Goal: Book appointment/travel/reservation

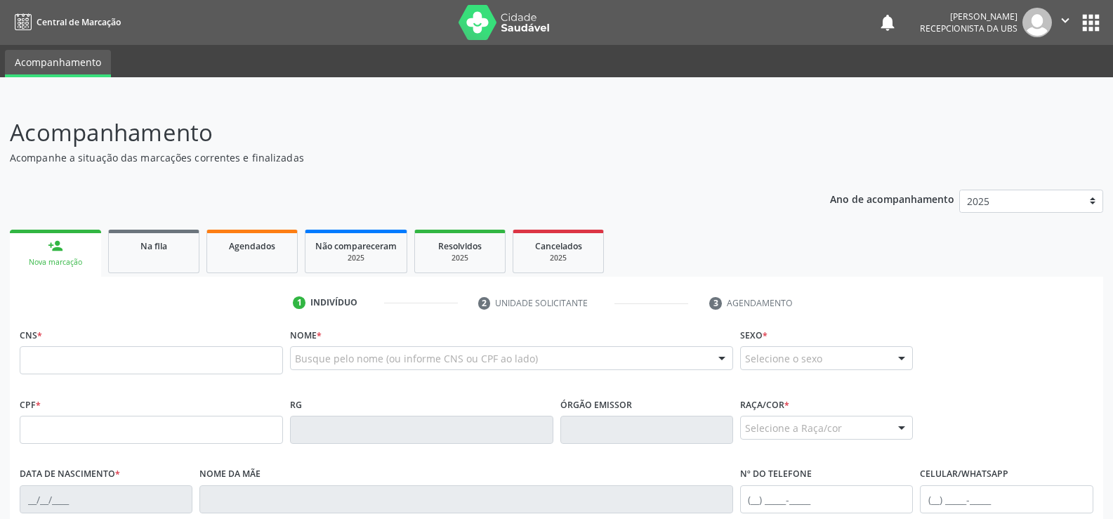
click at [60, 352] on input "text" at bounding box center [151, 360] width 263 height 28
type input "700 0063 4557 5202"
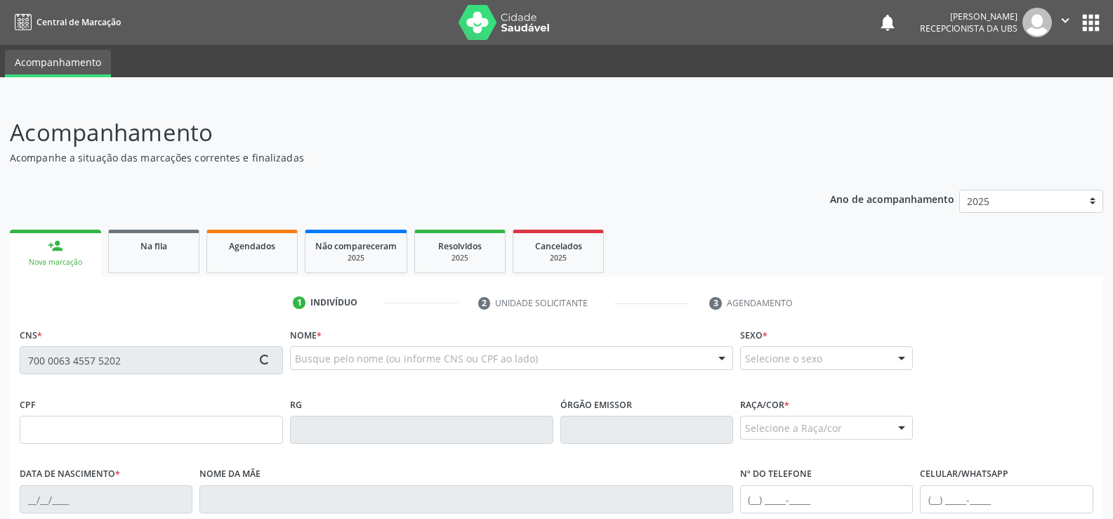
type input "147.751.094-05"
type input "[DATE]"
type input "[PERSON_NAME]"
type input "[PHONE_NUMBER]"
type input "S/N"
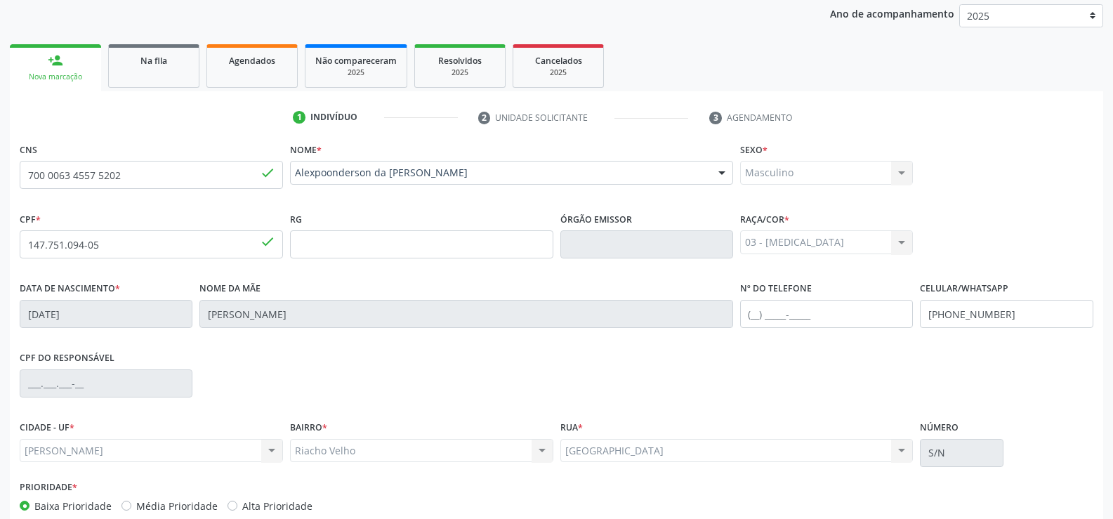
scroll to position [262, 0]
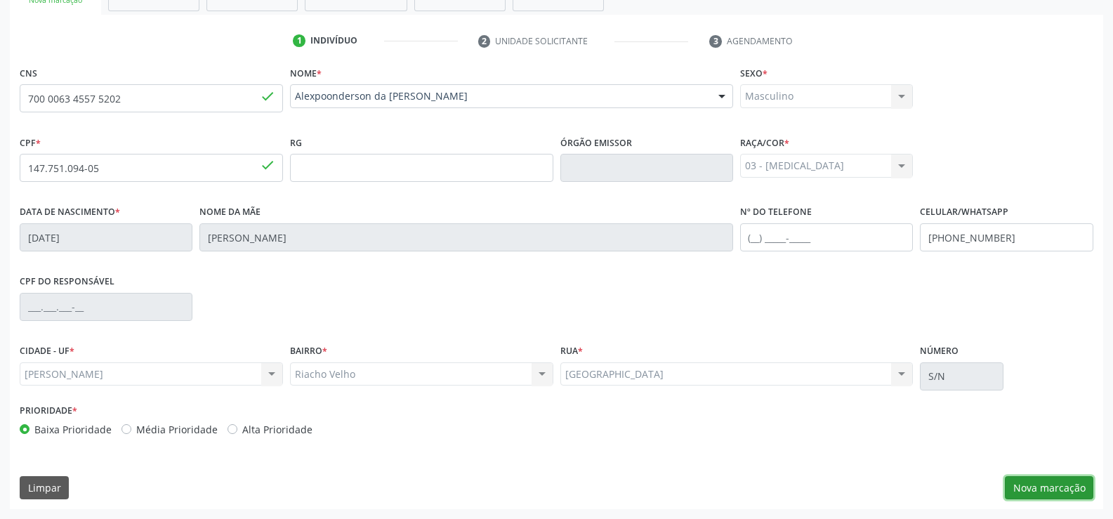
click at [1050, 483] on button "Nova marcação" at bounding box center [1048, 488] width 88 height 24
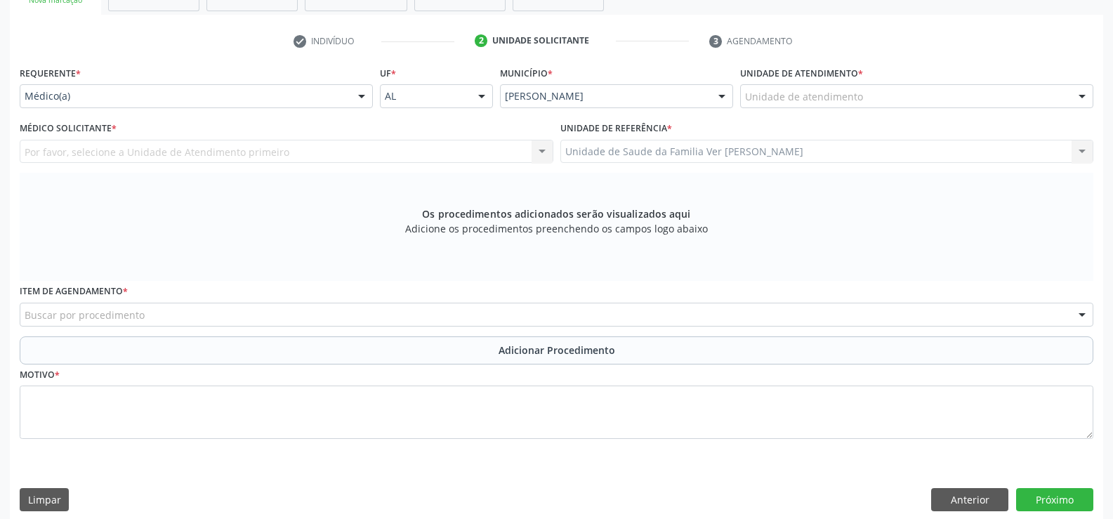
click at [1082, 96] on div at bounding box center [1081, 97] width 21 height 24
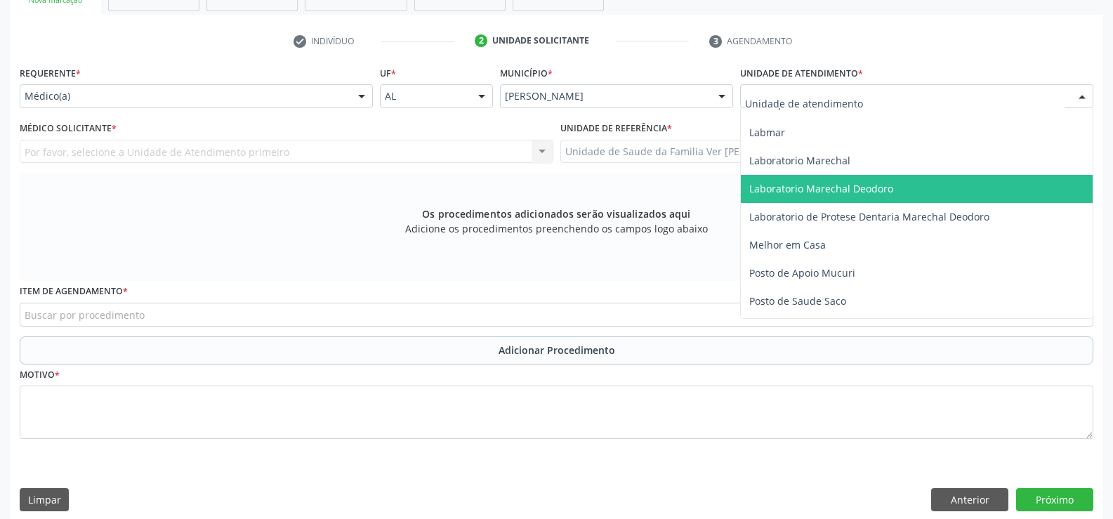
scroll to position [562, 0]
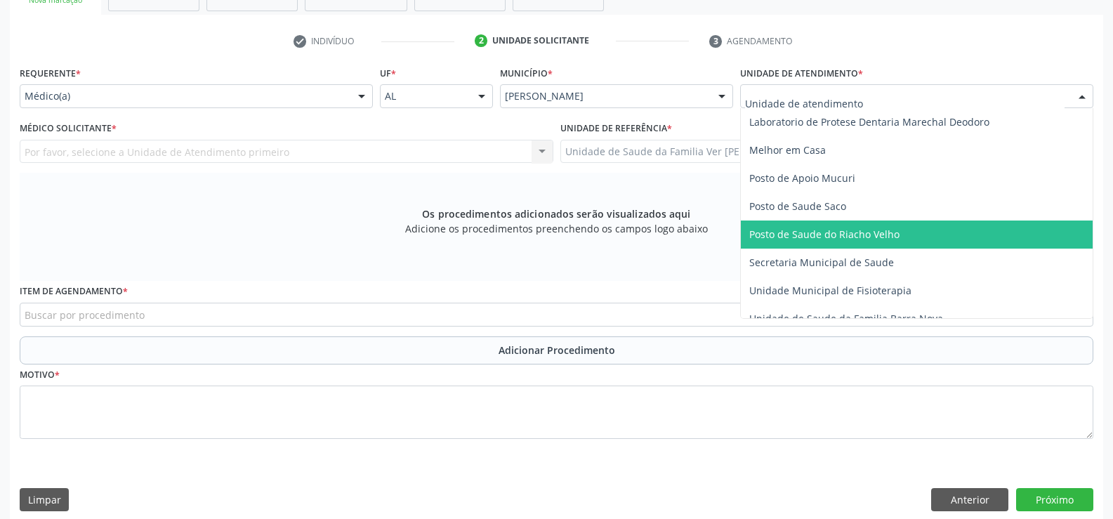
click at [905, 228] on span "Posto de Saude do Riacho Velho" at bounding box center [917, 234] width 352 height 28
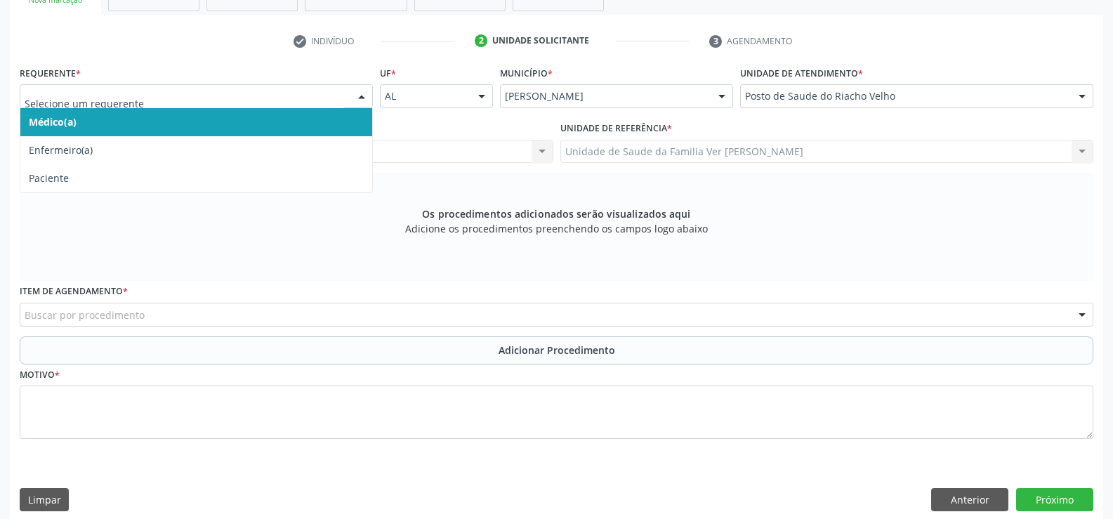
click at [364, 96] on div at bounding box center [361, 97] width 21 height 24
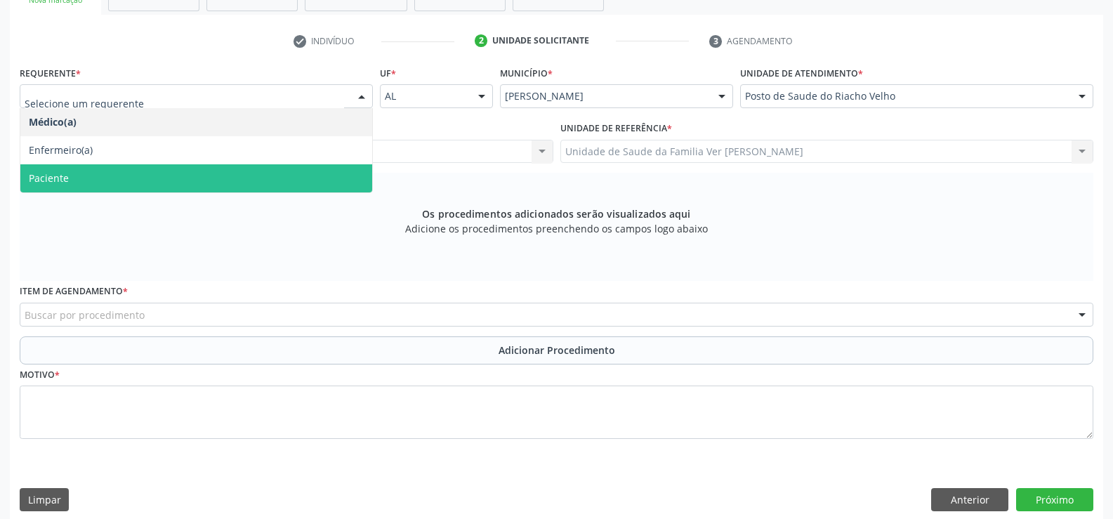
click at [218, 174] on span "Paciente" at bounding box center [196, 178] width 352 height 28
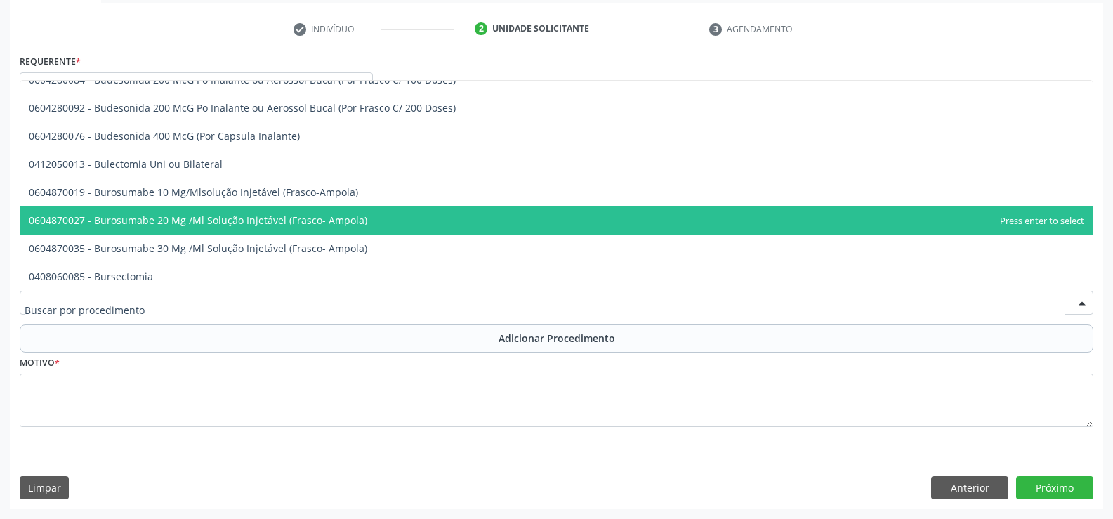
scroll to position [18110, 0]
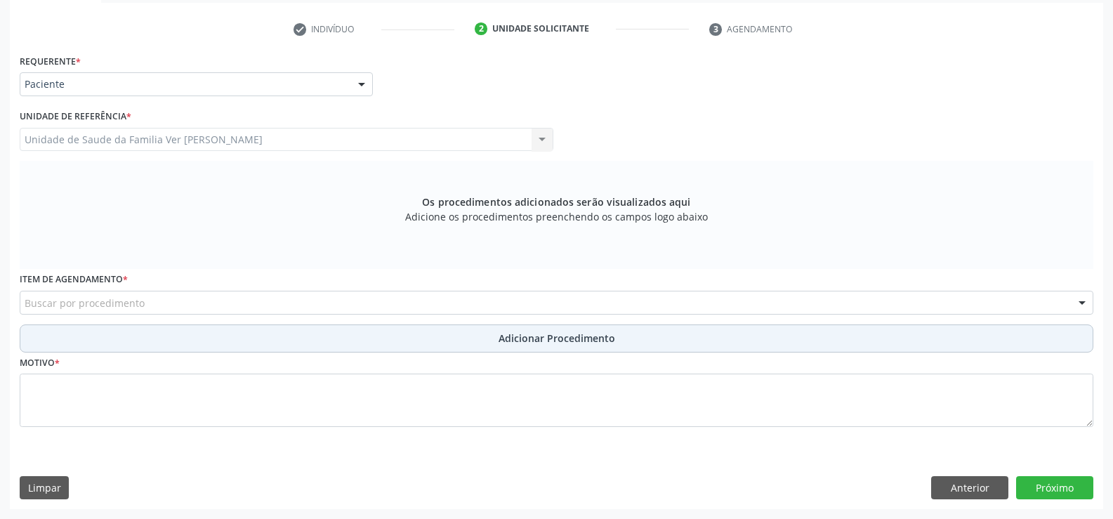
click at [53, 336] on button "Adicionar Procedimento" at bounding box center [556, 338] width 1073 height 28
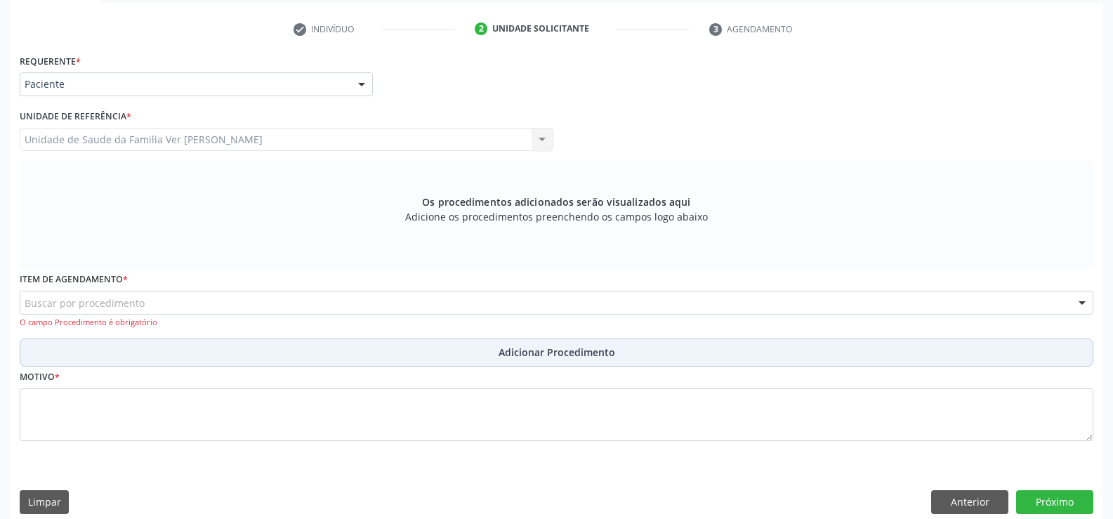
click at [41, 356] on button "Adicionar Procedimento" at bounding box center [556, 352] width 1073 height 28
click at [48, 350] on button "Adicionar Procedimento" at bounding box center [556, 352] width 1073 height 28
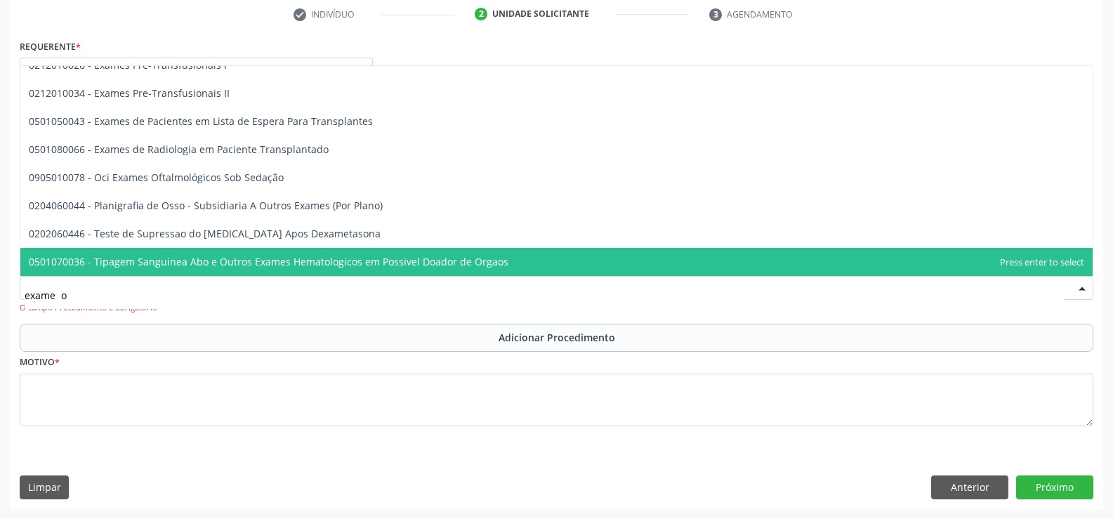
scroll to position [0, 0]
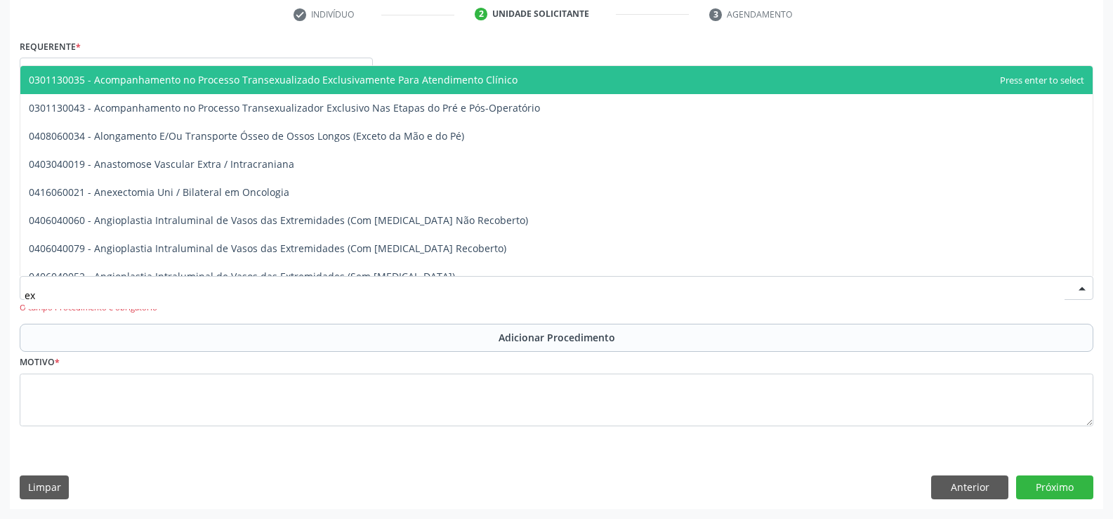
type input "e"
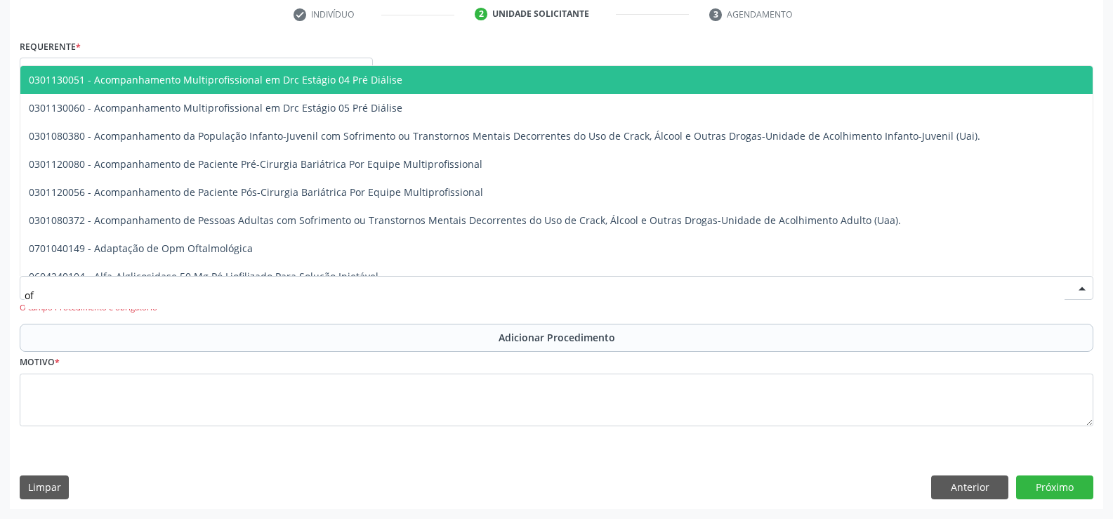
type input "o"
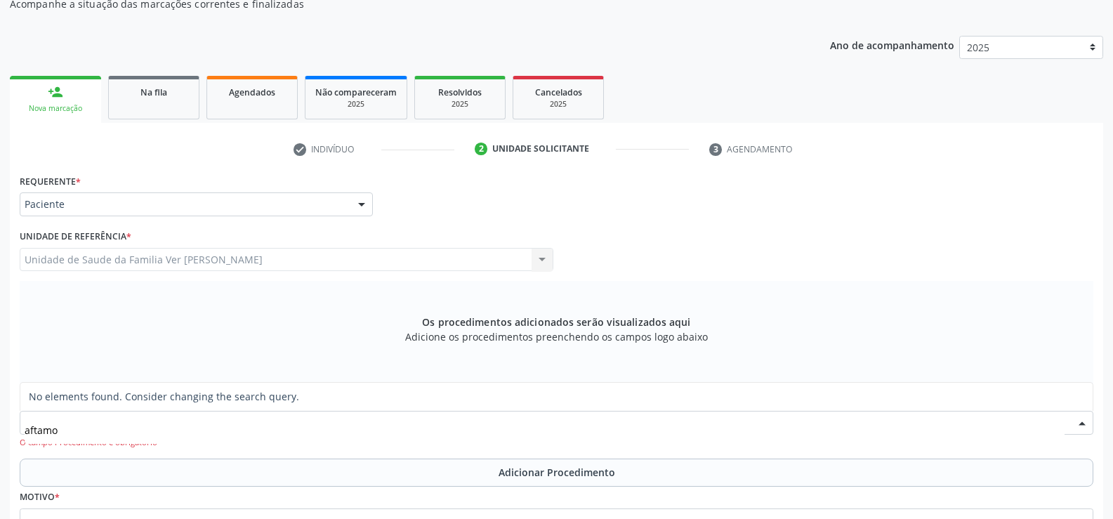
scroll to position [148, 0]
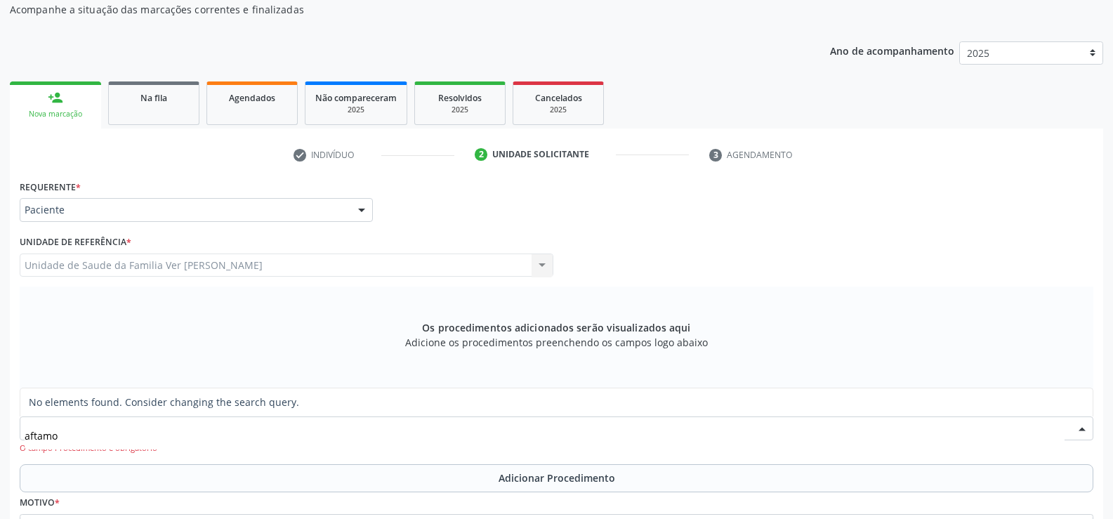
type input "aftamo"
click at [1077, 430] on div at bounding box center [1081, 429] width 21 height 24
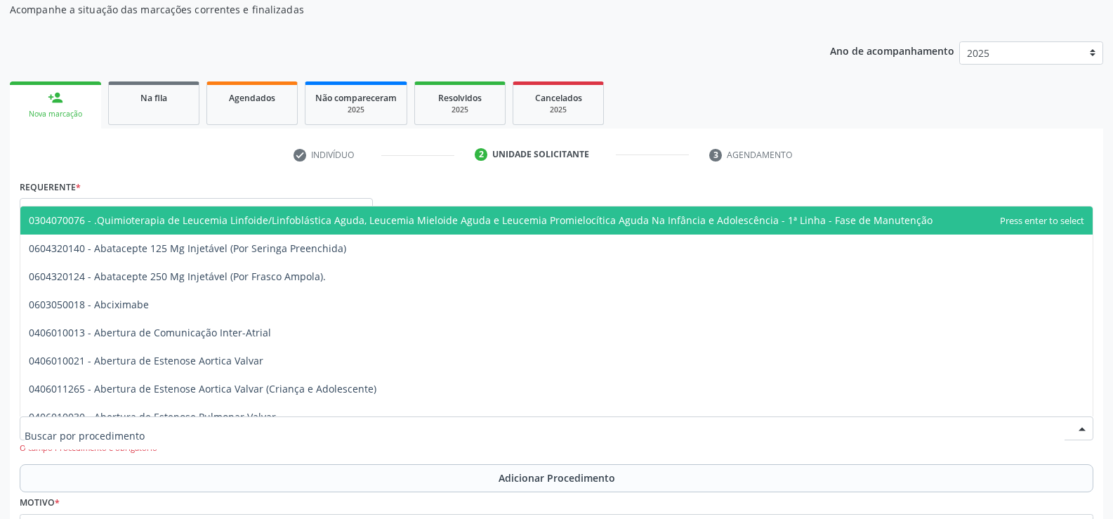
click at [1077, 430] on div at bounding box center [1081, 429] width 21 height 24
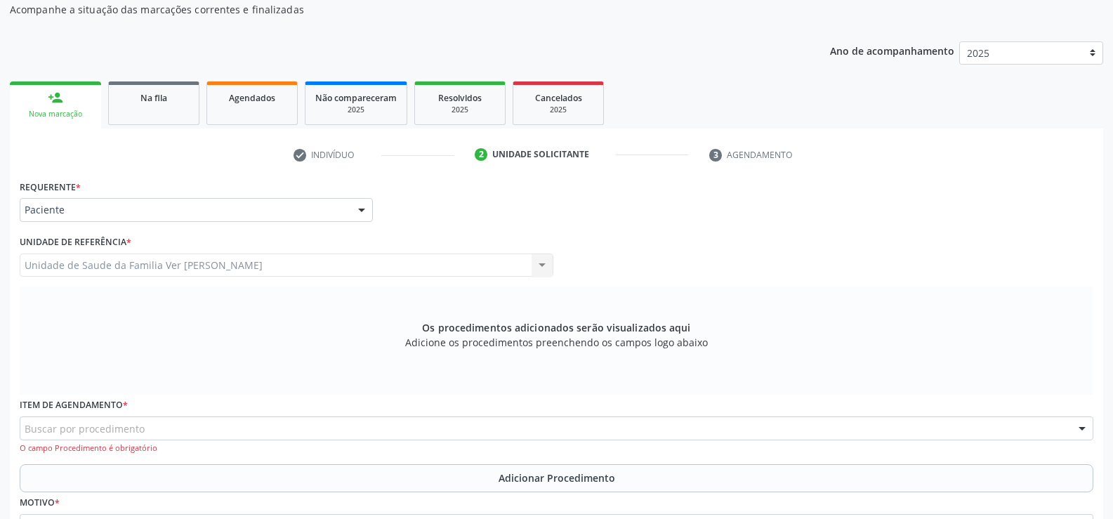
click at [1077, 430] on div at bounding box center [1081, 429] width 21 height 24
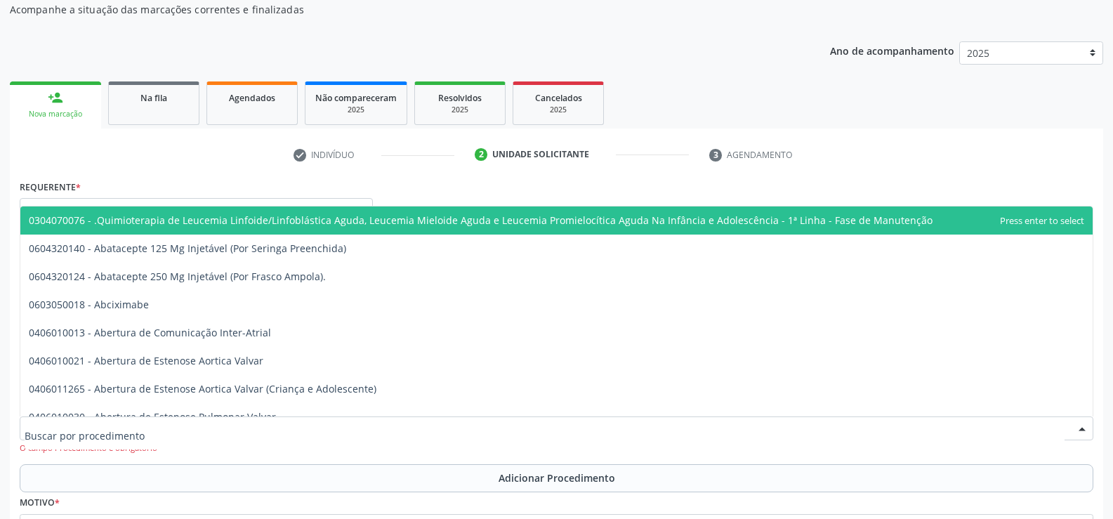
click at [1077, 430] on div at bounding box center [1081, 429] width 21 height 24
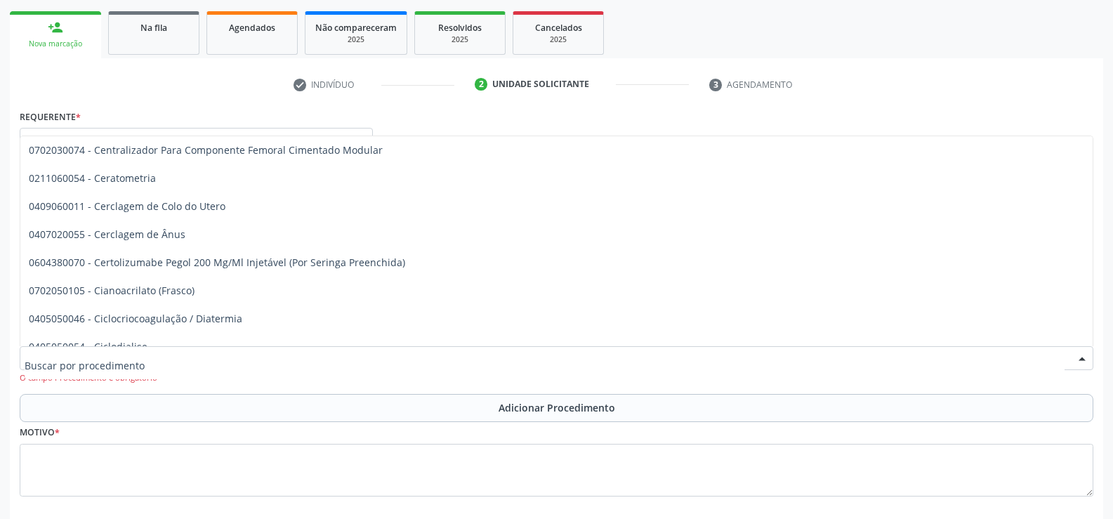
scroll to position [20778, 0]
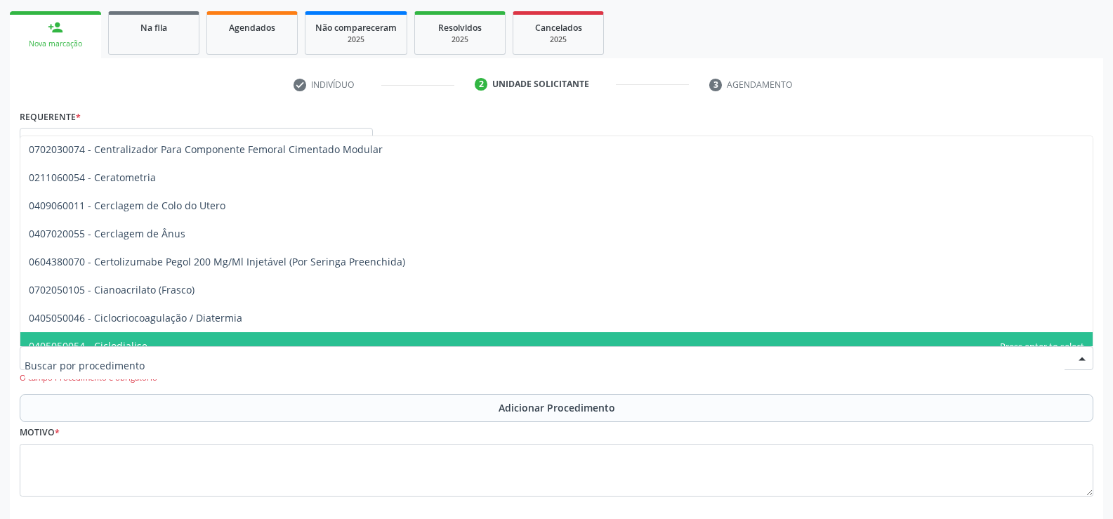
click at [41, 357] on input "text" at bounding box center [545, 365] width 1040 height 28
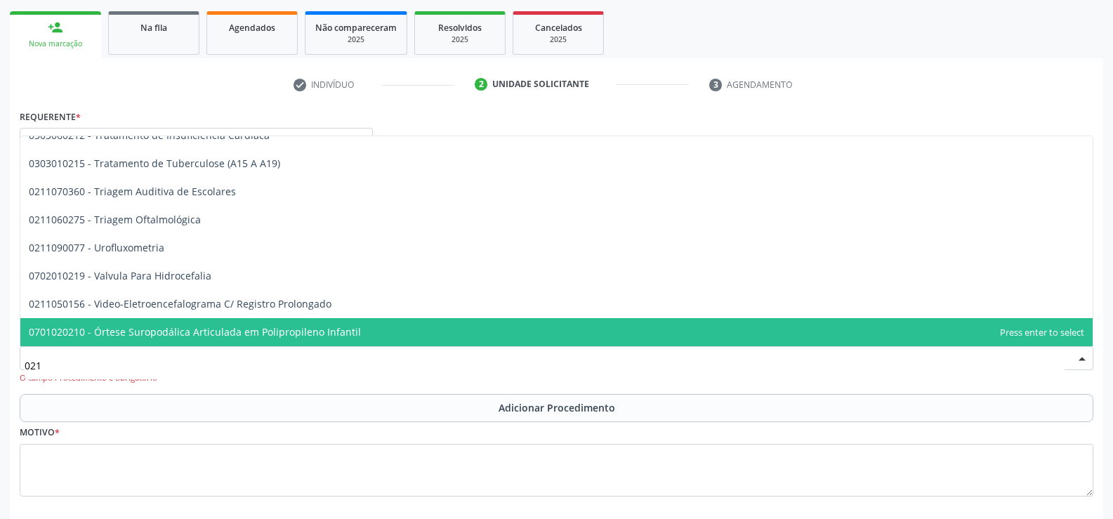
type input "0211"
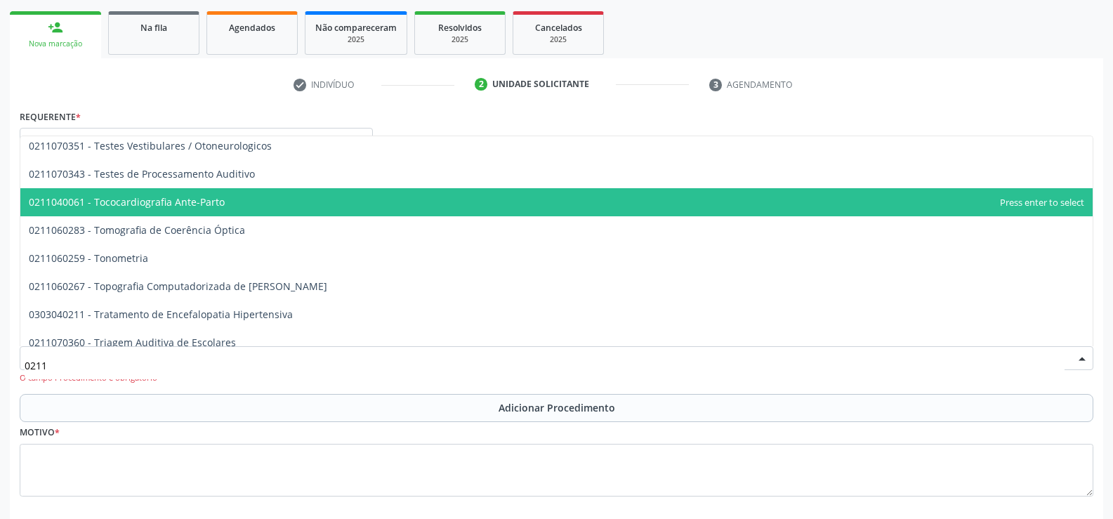
scroll to position [4016, 0]
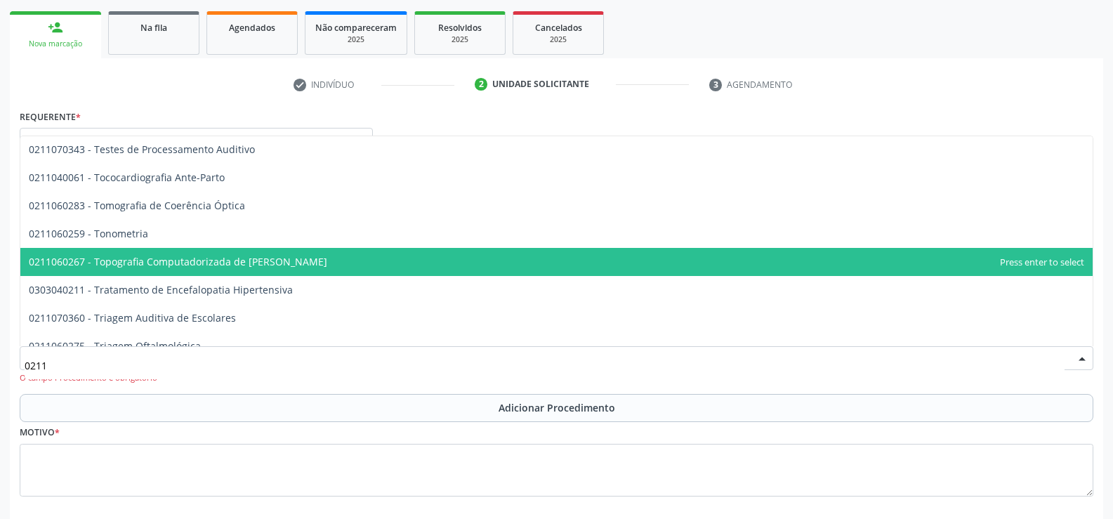
click at [181, 263] on span "0211060267 - Topografia Computadorizada de [PERSON_NAME]" at bounding box center [178, 261] width 298 height 13
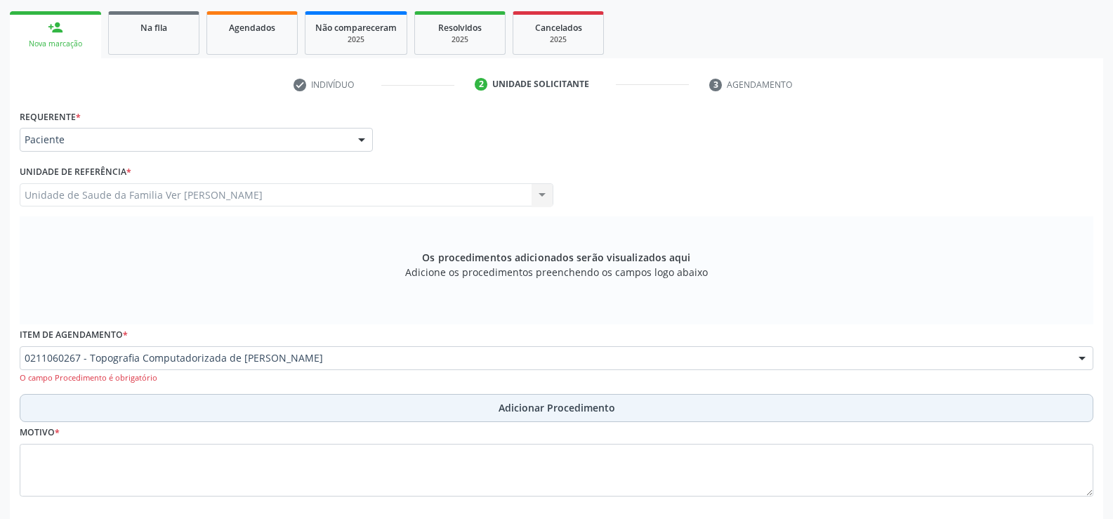
click at [577, 406] on span "Adicionar Procedimento" at bounding box center [556, 407] width 117 height 15
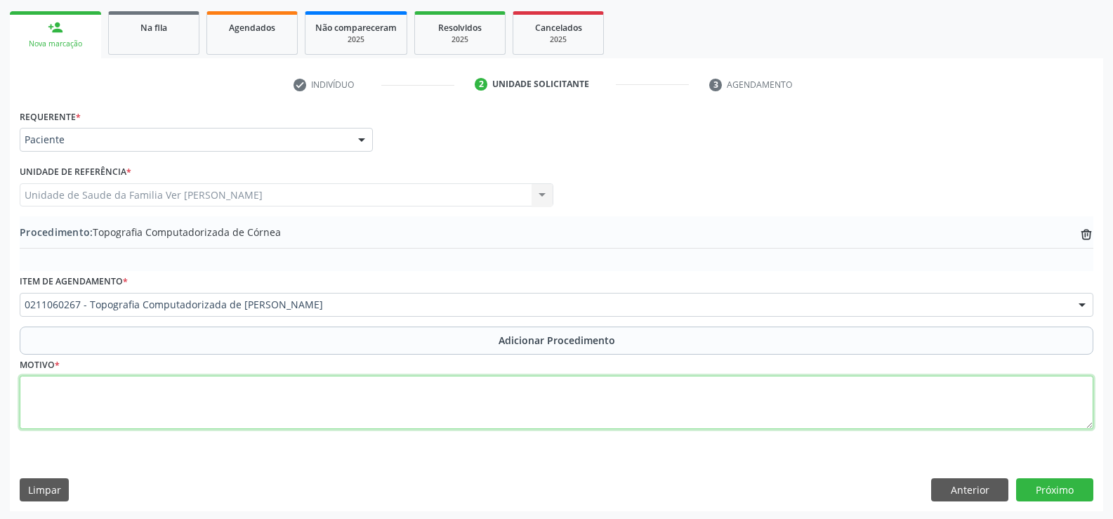
click at [72, 392] on textarea at bounding box center [556, 402] width 1073 height 53
type textarea "Medico não colocou just."
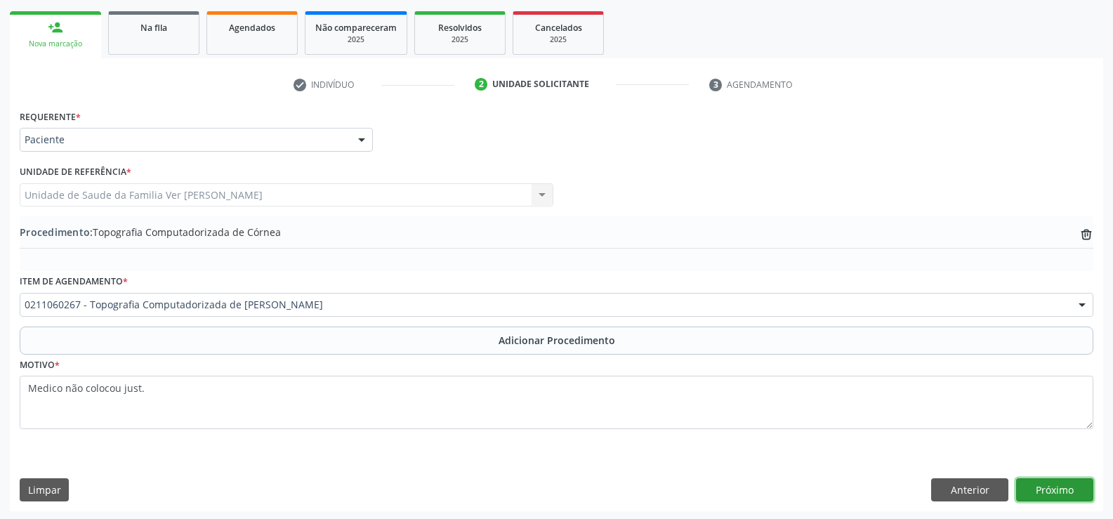
click at [1068, 488] on button "Próximo" at bounding box center [1054, 490] width 77 height 24
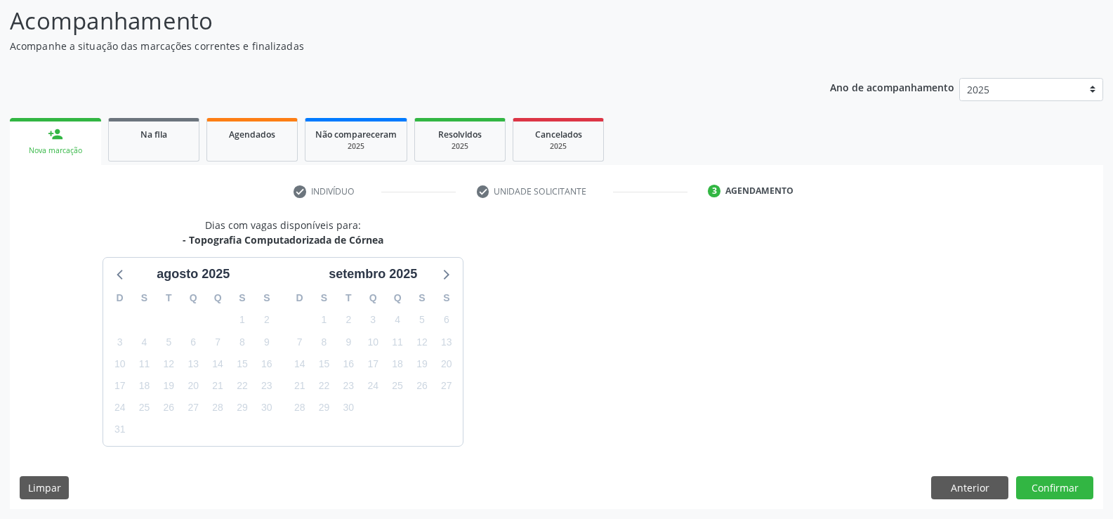
scroll to position [153, 0]
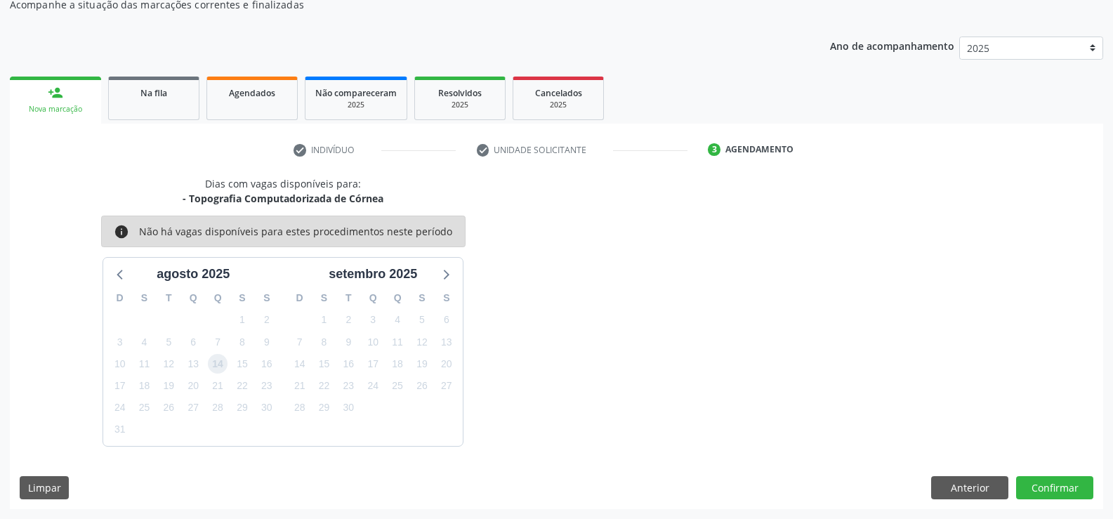
click at [222, 364] on span "14" at bounding box center [218, 364] width 20 height 20
click at [1062, 483] on button "Confirmar" at bounding box center [1054, 488] width 77 height 24
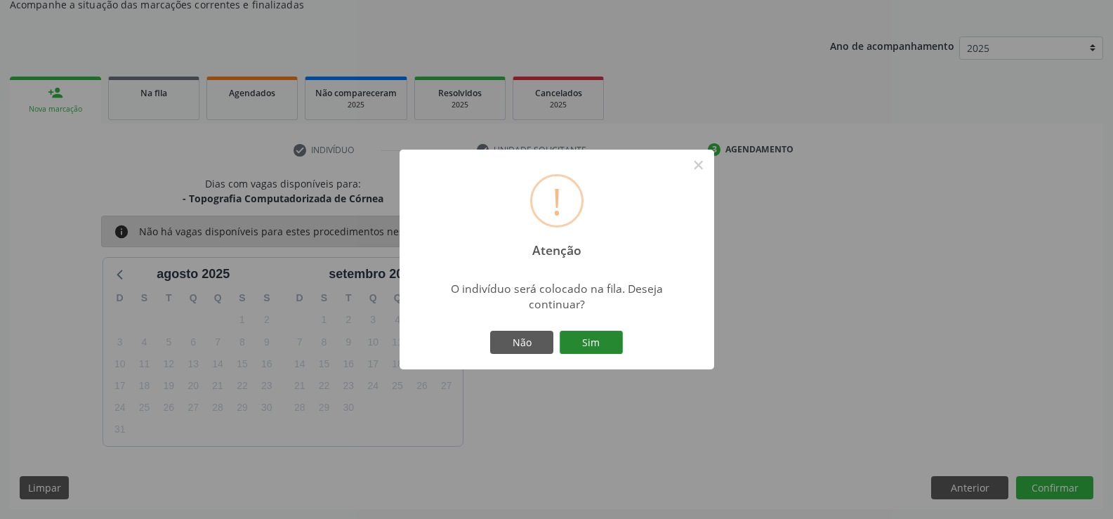
click at [588, 338] on button "Sim" at bounding box center [590, 343] width 63 height 24
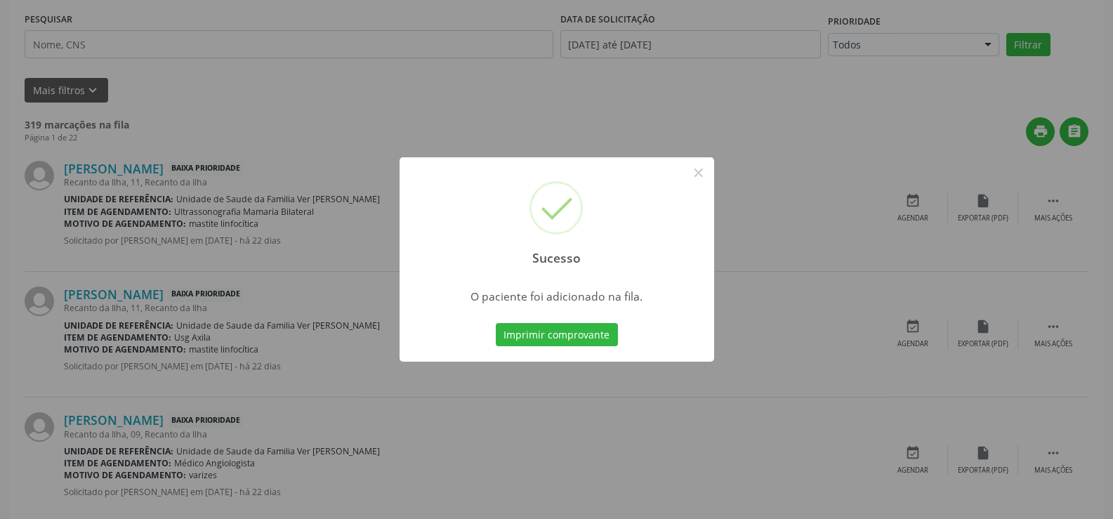
scroll to position [491, 0]
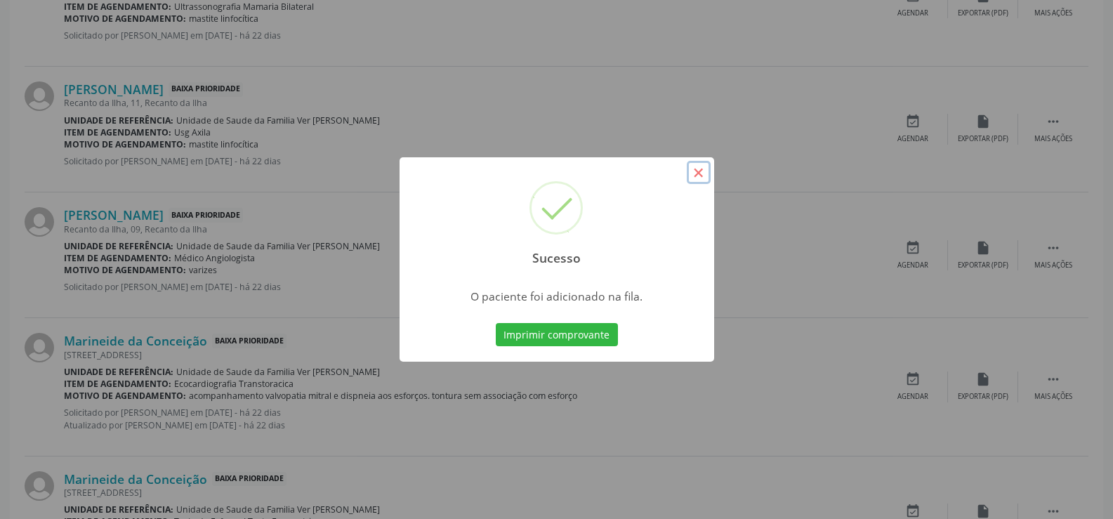
click at [704, 169] on button "×" at bounding box center [698, 173] width 24 height 24
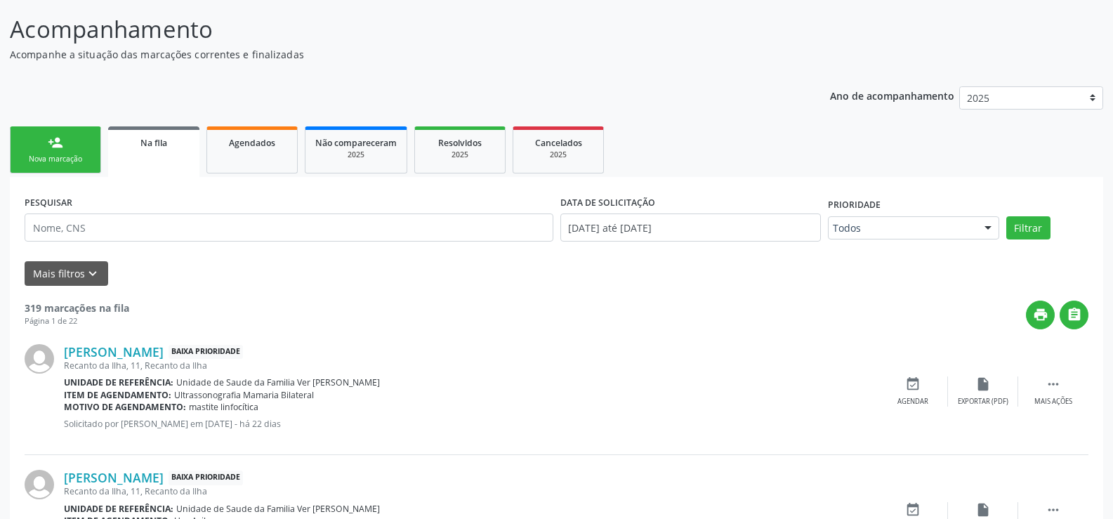
scroll to position [0, 0]
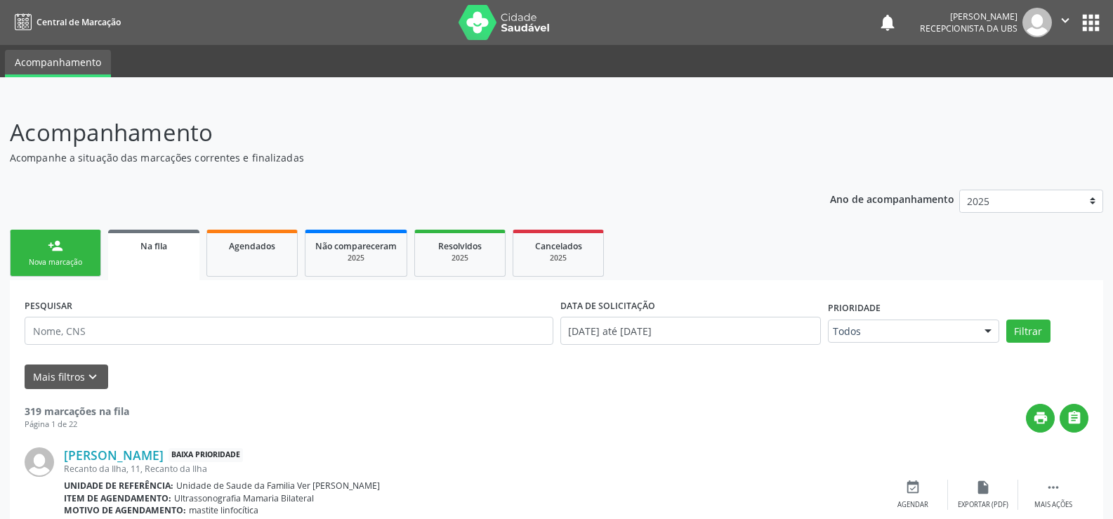
click at [58, 239] on div "person_add" at bounding box center [55, 245] width 15 height 15
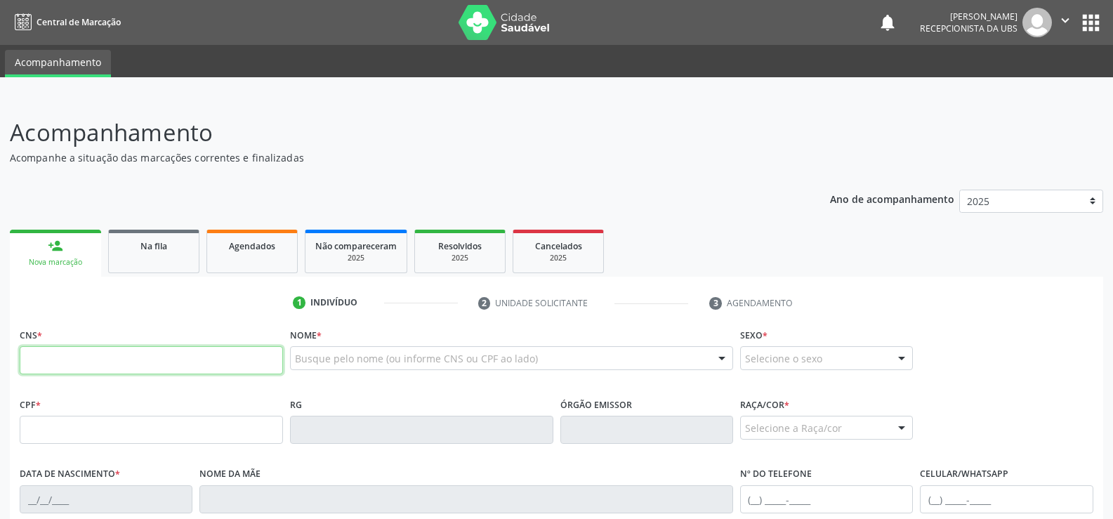
click at [49, 352] on input "text" at bounding box center [151, 360] width 263 height 28
click at [53, 362] on input "text" at bounding box center [151, 360] width 263 height 28
type input "703 4038 8606 8000"
type input "887.202.093-04"
type input "[DATE]"
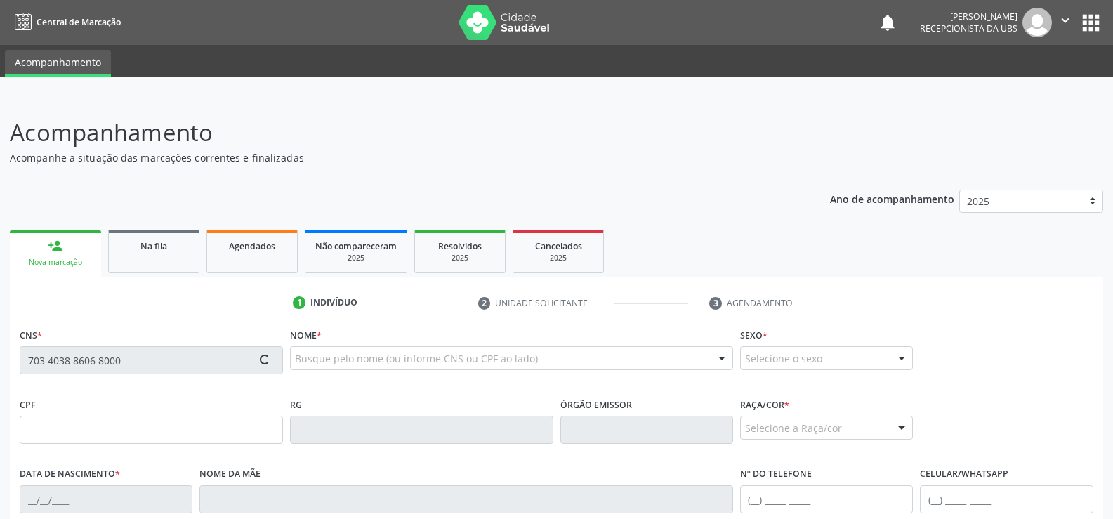
type input "[PERSON_NAME] da ConceiÇÃo"
type input "[PHONE_NUMBER]"
type input "S/N"
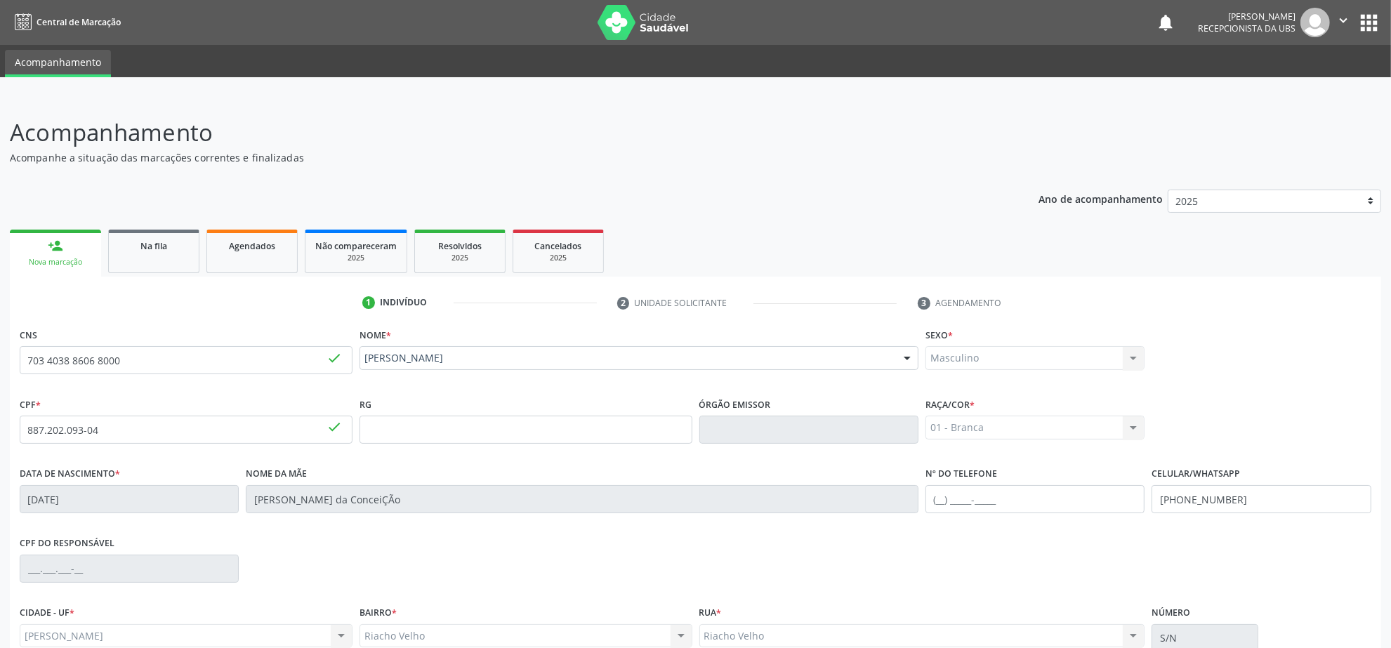
click at [1112, 518] on div "CPF do responsável" at bounding box center [695, 567] width 1358 height 69
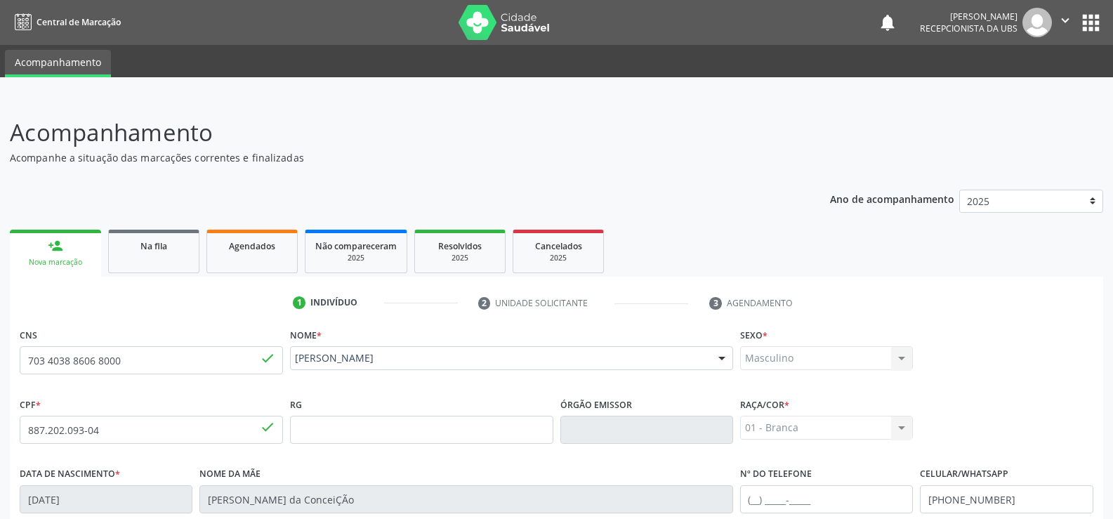
click at [885, 138] on header "Acompanhamento Acompanhe a situação das marcações correntes e finalizadas Relat…" at bounding box center [556, 140] width 1093 height 50
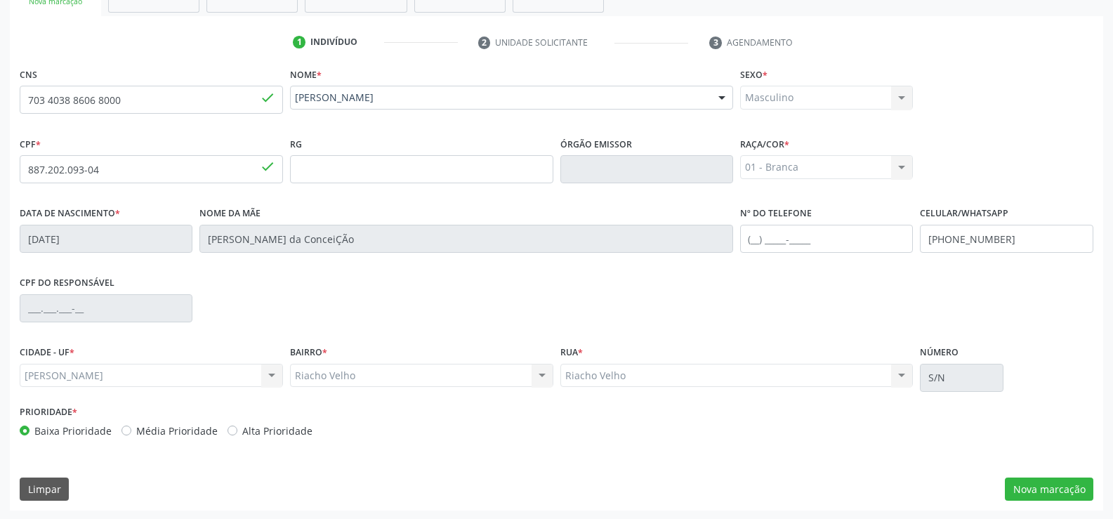
scroll to position [262, 0]
click at [1059, 482] on button "Nova marcação" at bounding box center [1048, 488] width 88 height 24
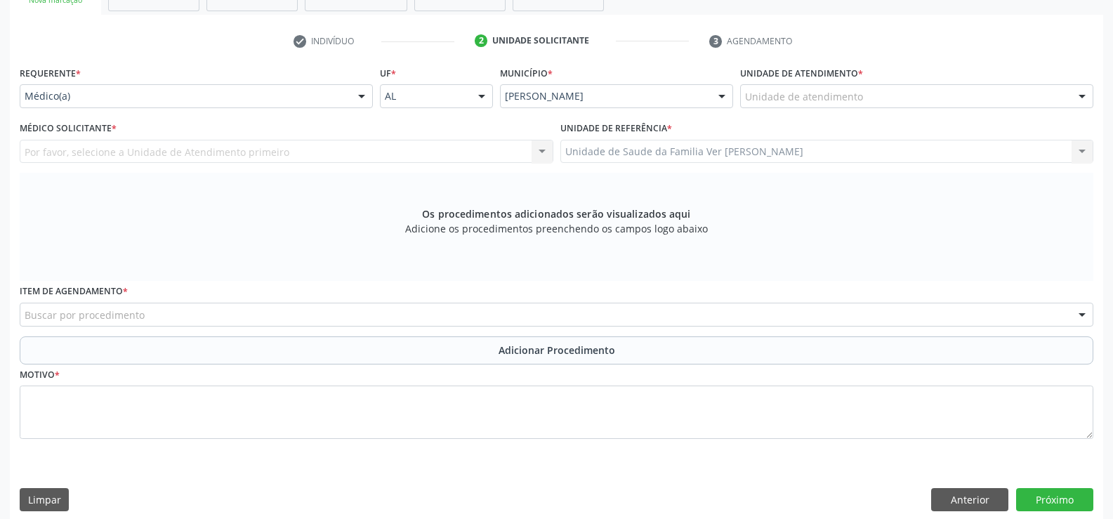
click at [1084, 95] on div at bounding box center [1081, 97] width 21 height 24
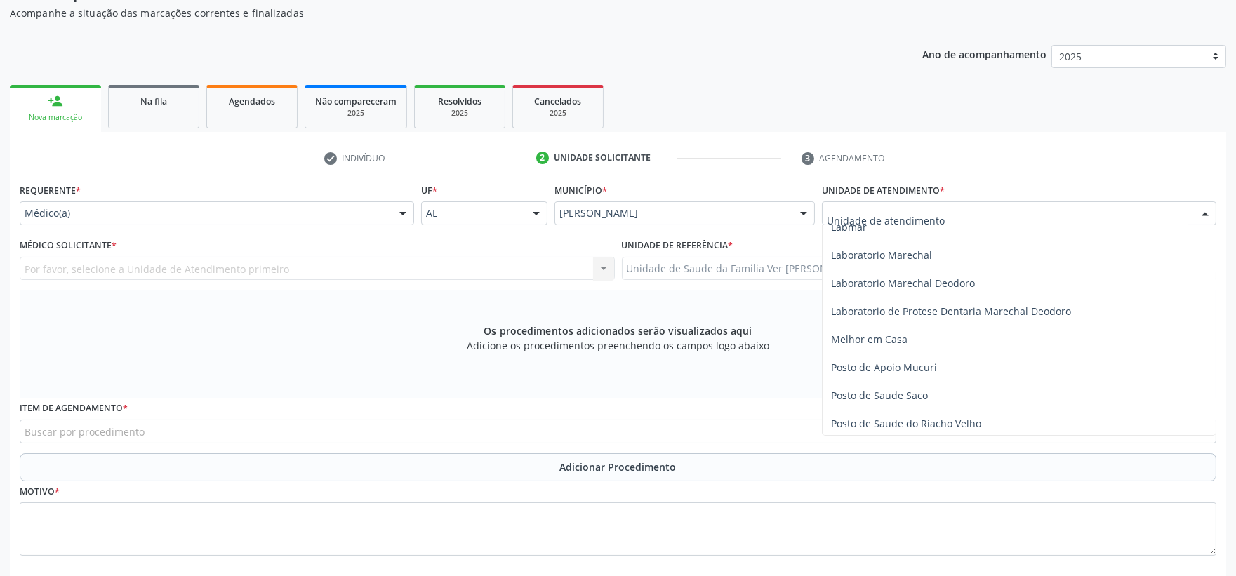
scroll to position [499, 0]
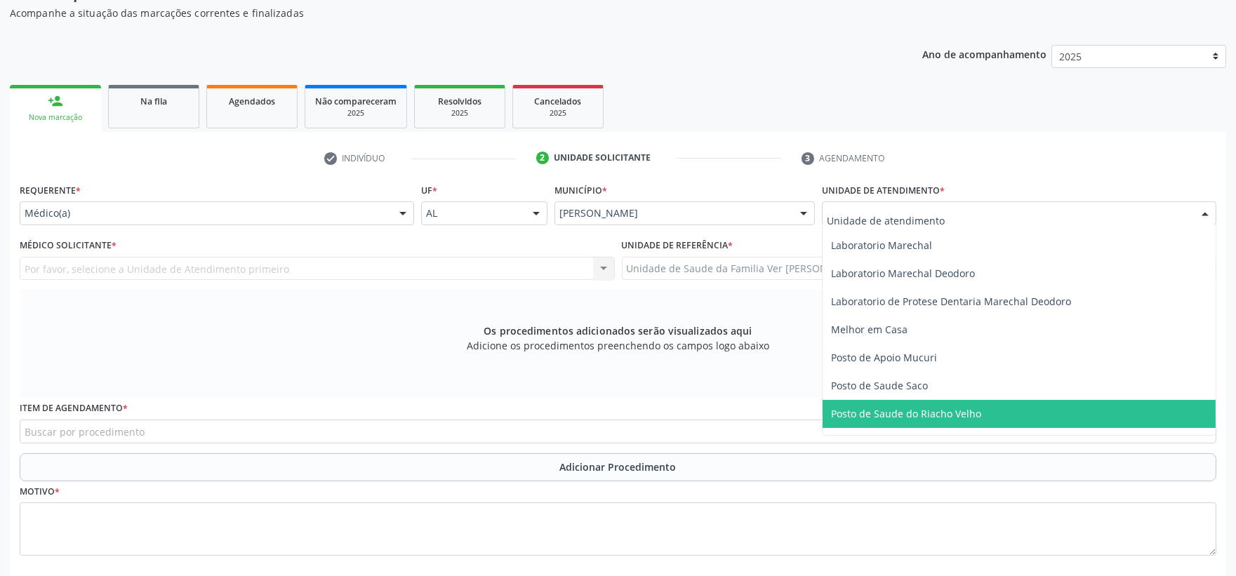
click at [902, 410] on span "Posto de Saude do Riacho Velho" at bounding box center [906, 413] width 150 height 13
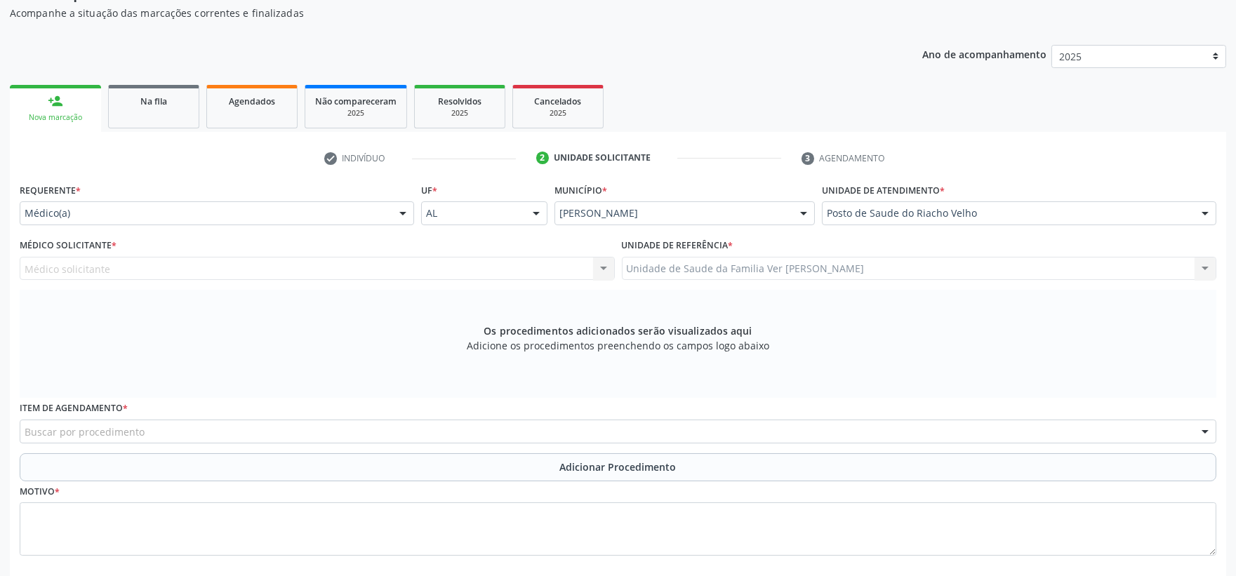
click at [754, 52] on div "Ano de acompanhamento 2025 person_add Nova marcação Na fila Agendados Não compa…" at bounding box center [618, 337] width 1216 height 604
click at [754, 54] on div "Ano de acompanhamento 2025 person_add Nova marcação Na fila Agendados Não compa…" at bounding box center [618, 337] width 1216 height 604
click at [755, 54] on div "Ano de acompanhamento 2025 person_add Nova marcação Na fila Agendados Não compa…" at bounding box center [618, 337] width 1216 height 604
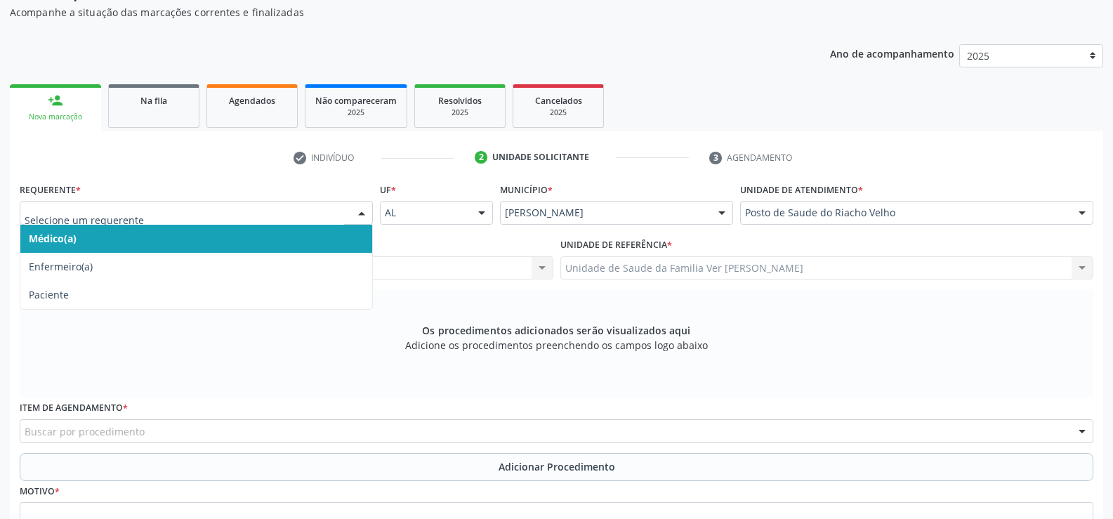
click at [365, 208] on div at bounding box center [361, 213] width 21 height 24
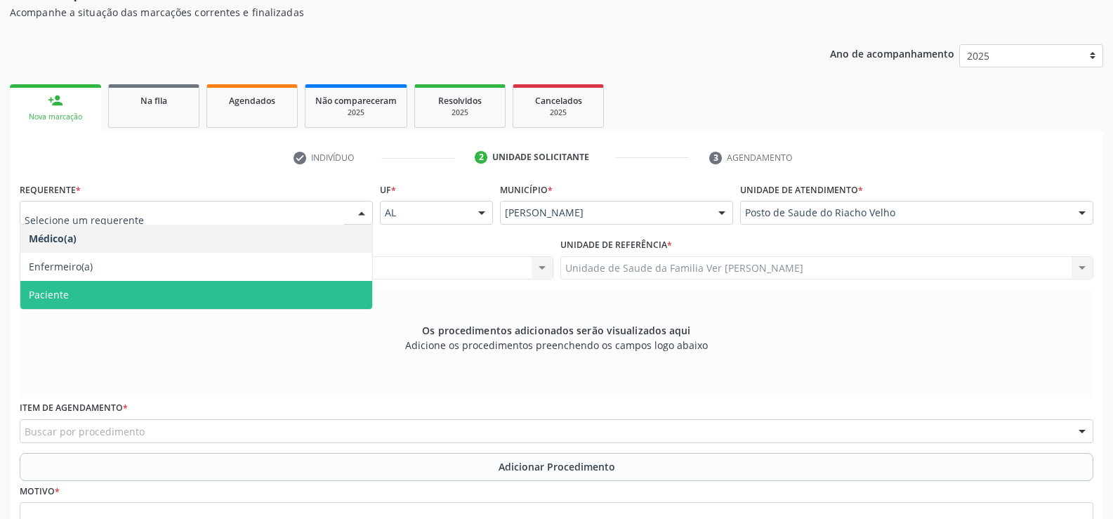
click at [306, 286] on span "Paciente" at bounding box center [196, 295] width 352 height 28
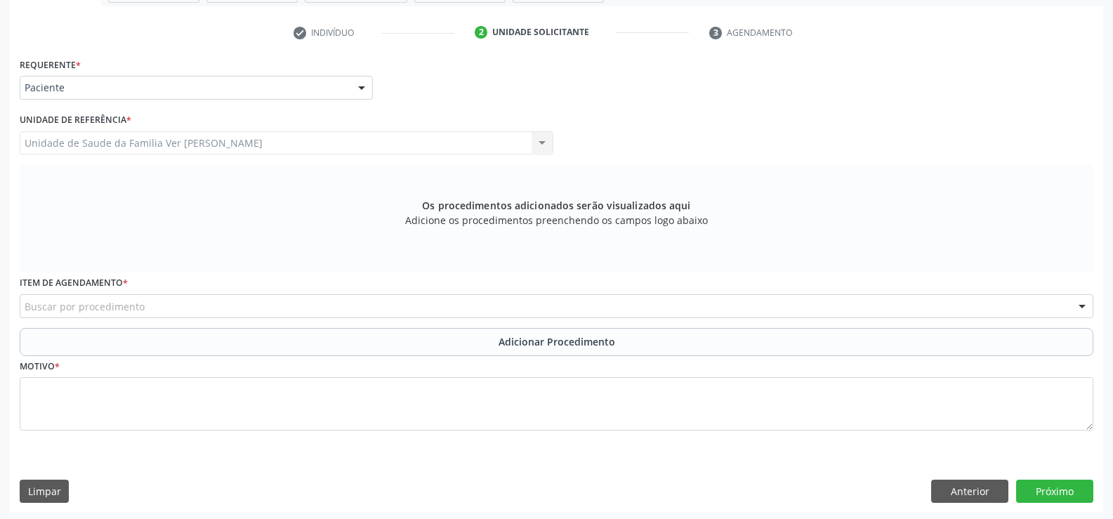
scroll to position [274, 0]
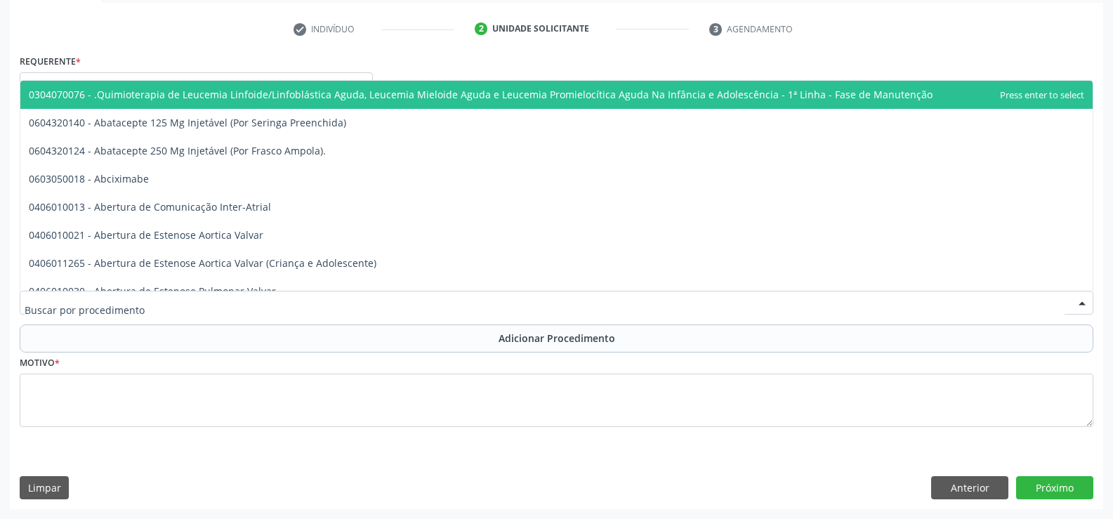
click at [46, 305] on input "text" at bounding box center [545, 310] width 1040 height 28
click at [321, 306] on input "text" at bounding box center [545, 310] width 1040 height 28
click at [251, 319] on input "text" at bounding box center [545, 310] width 1040 height 28
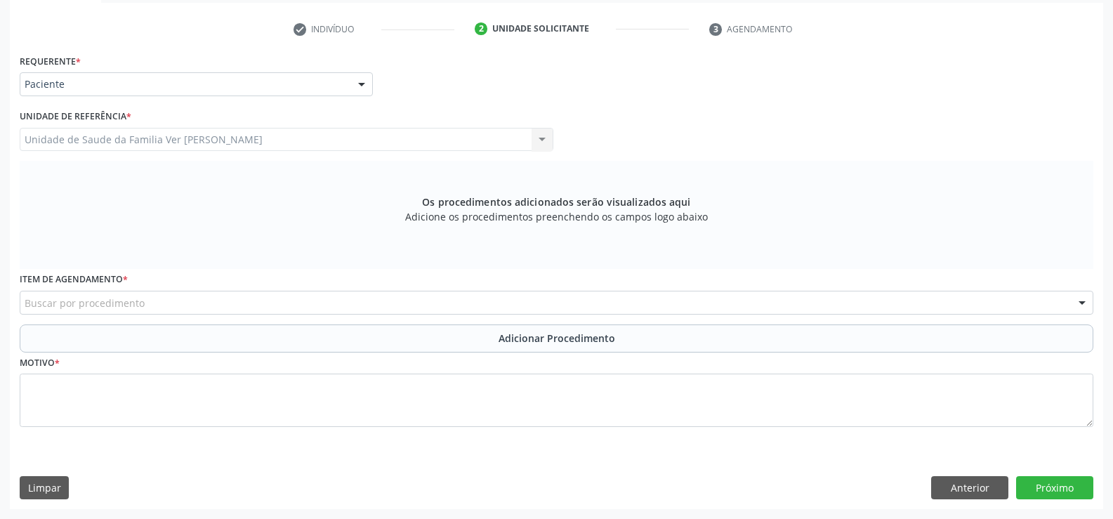
click at [1082, 309] on div at bounding box center [1081, 303] width 21 height 24
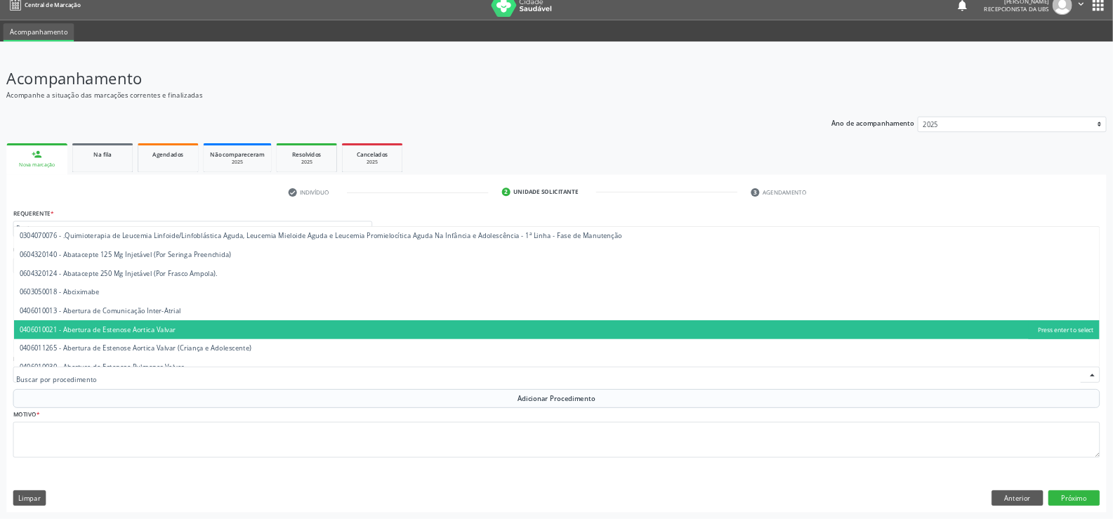
scroll to position [0, 0]
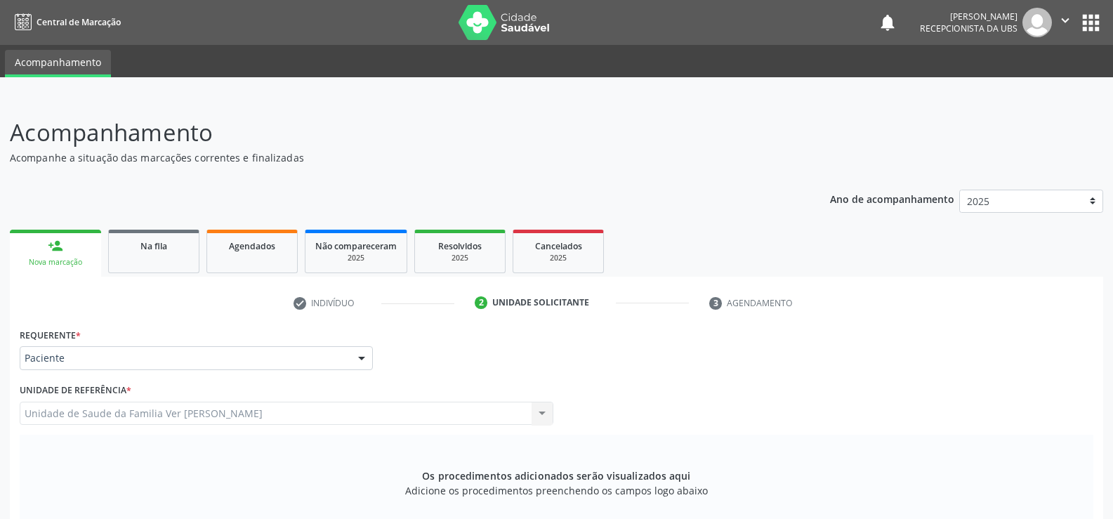
click at [25, 21] on icon at bounding box center [23, 23] width 17 height 18
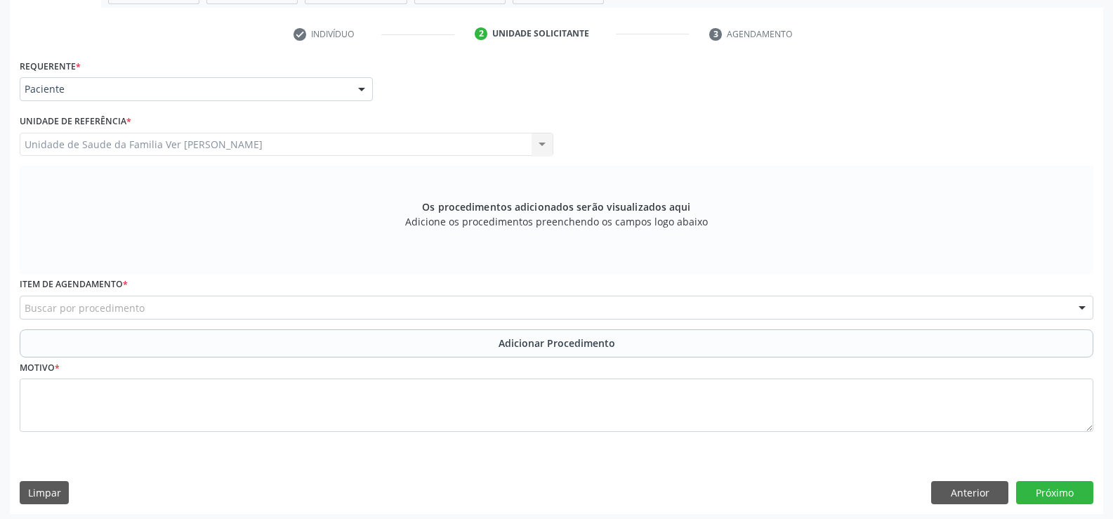
scroll to position [274, 0]
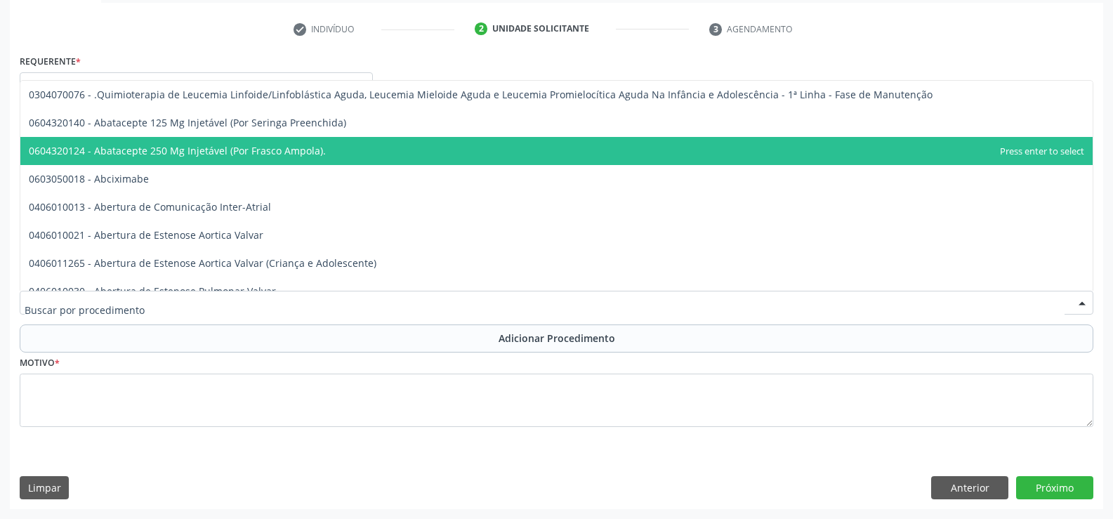
click at [148, 298] on div at bounding box center [556, 303] width 1073 height 24
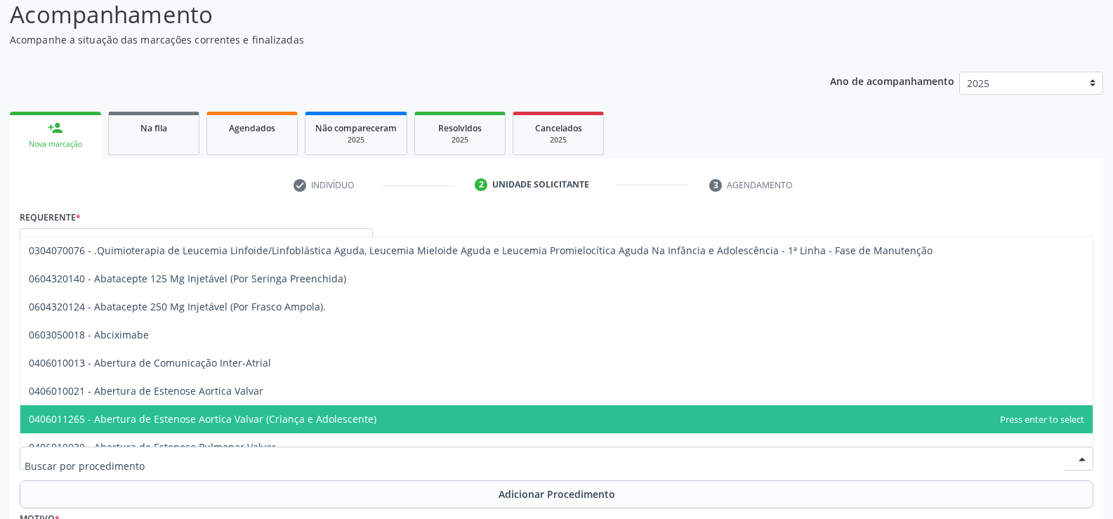
scroll to position [204, 0]
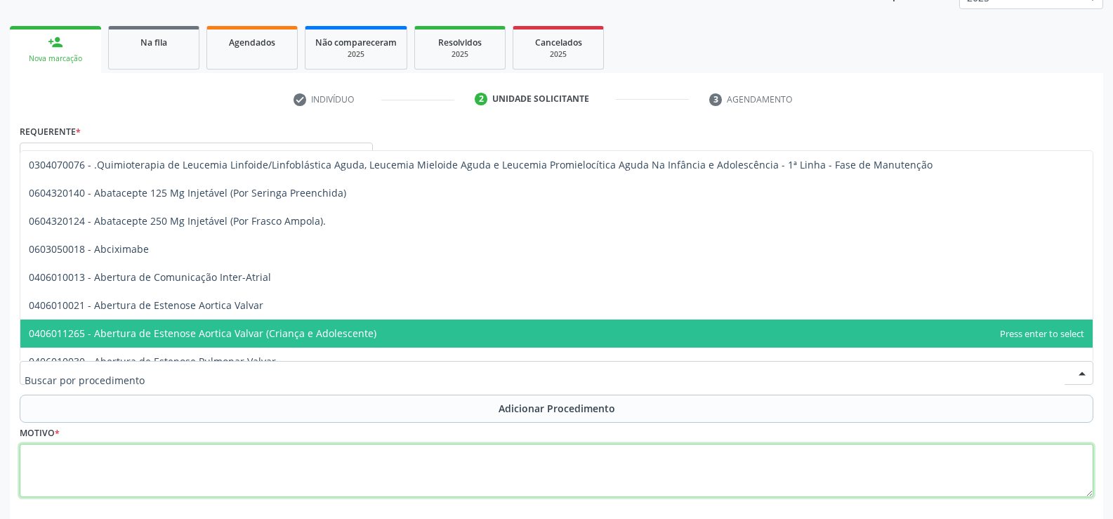
click at [88, 470] on textarea at bounding box center [556, 470] width 1073 height 53
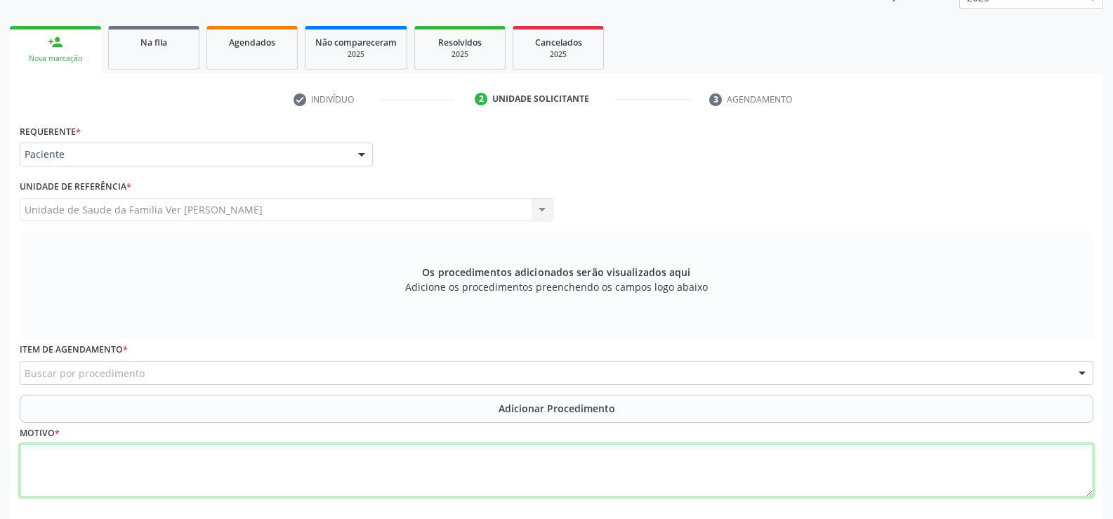
type textarea "d"
type textarea "DMRI"
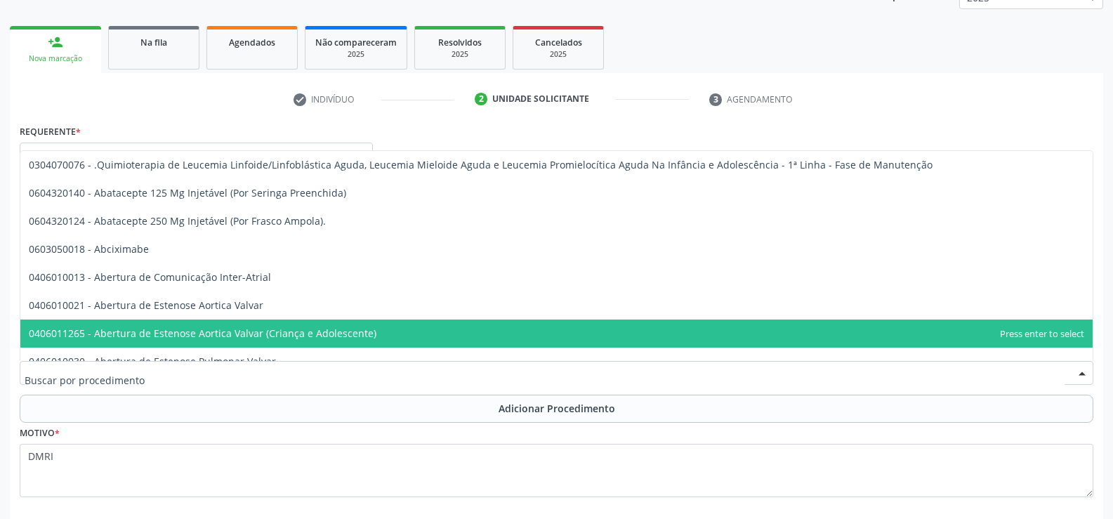
type input "0"
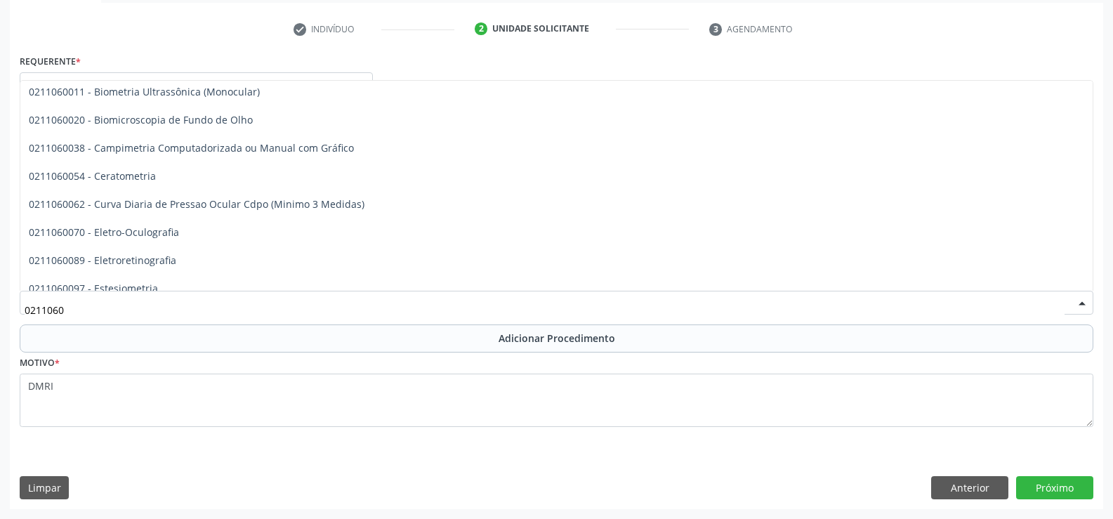
scroll to position [0, 0]
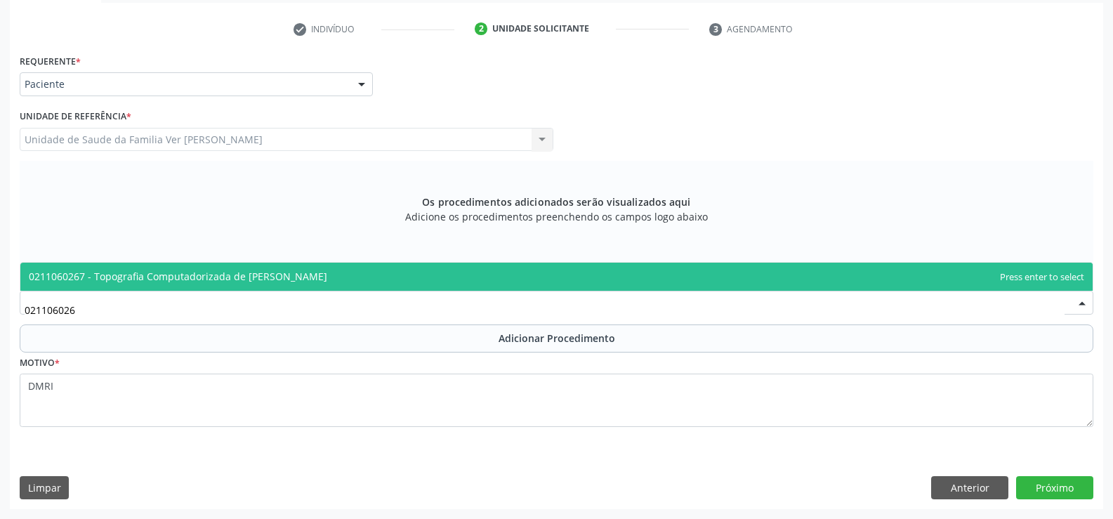
type input "02110602"
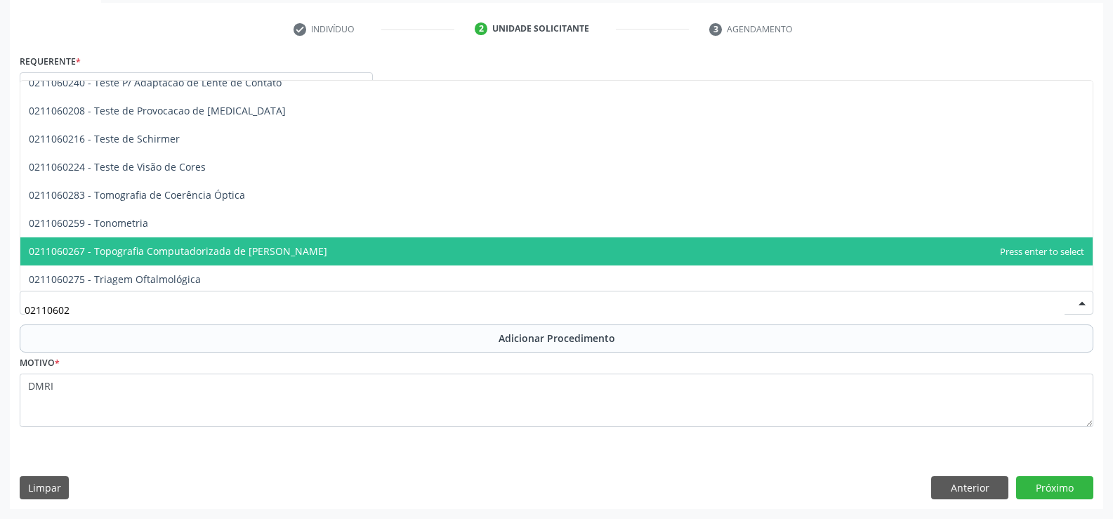
scroll to position [43, 0]
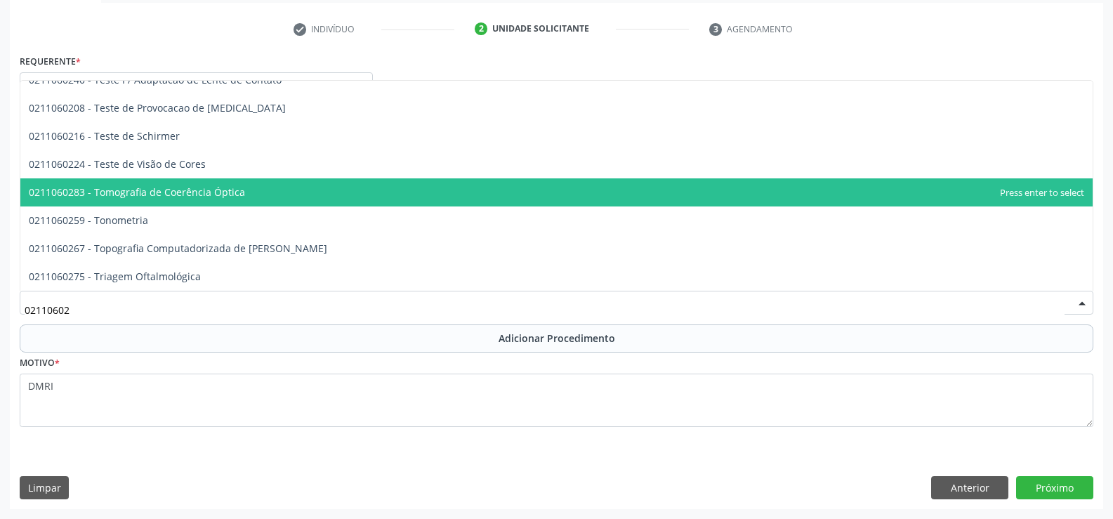
click at [549, 193] on span "0211060283 - Tomografia de Coerência Óptica" at bounding box center [556, 192] width 1072 height 28
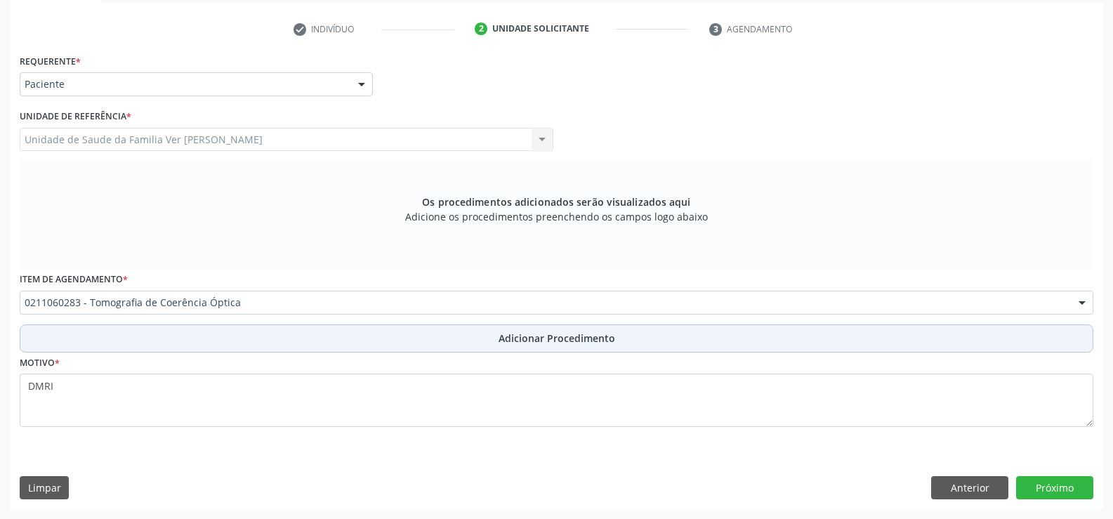
click at [569, 339] on span "Adicionar Procedimento" at bounding box center [556, 338] width 117 height 15
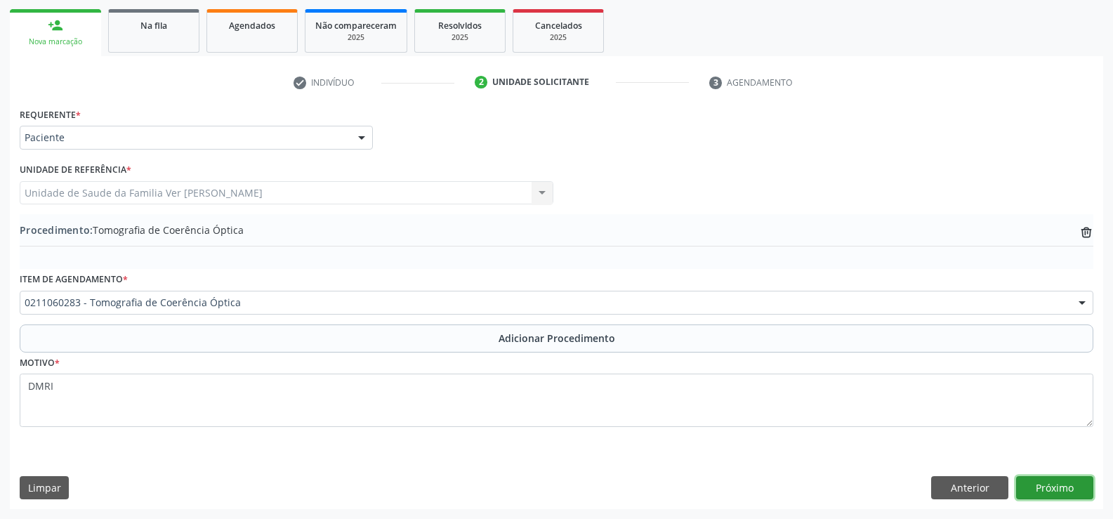
click at [1063, 486] on button "Próximo" at bounding box center [1054, 488] width 77 height 24
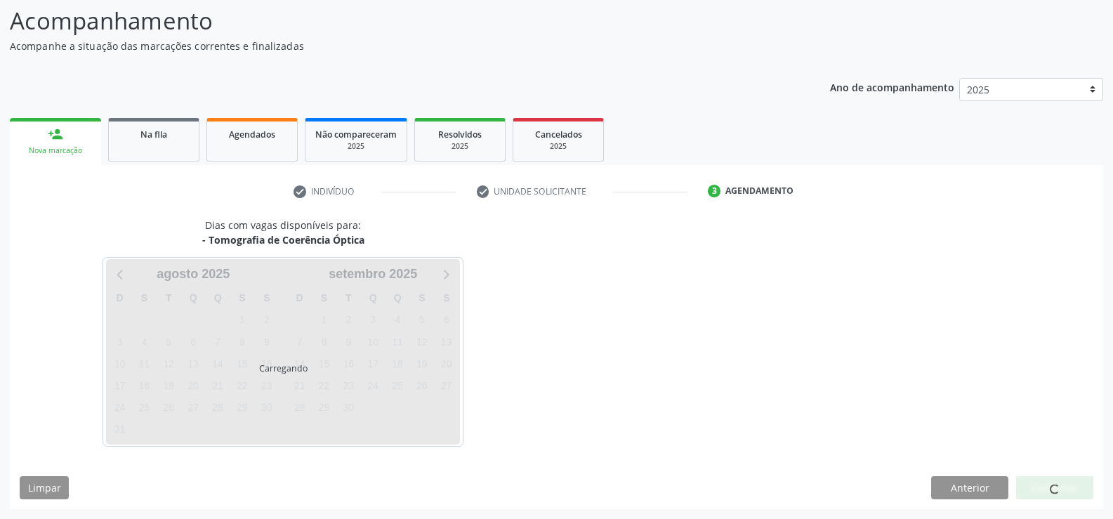
scroll to position [153, 0]
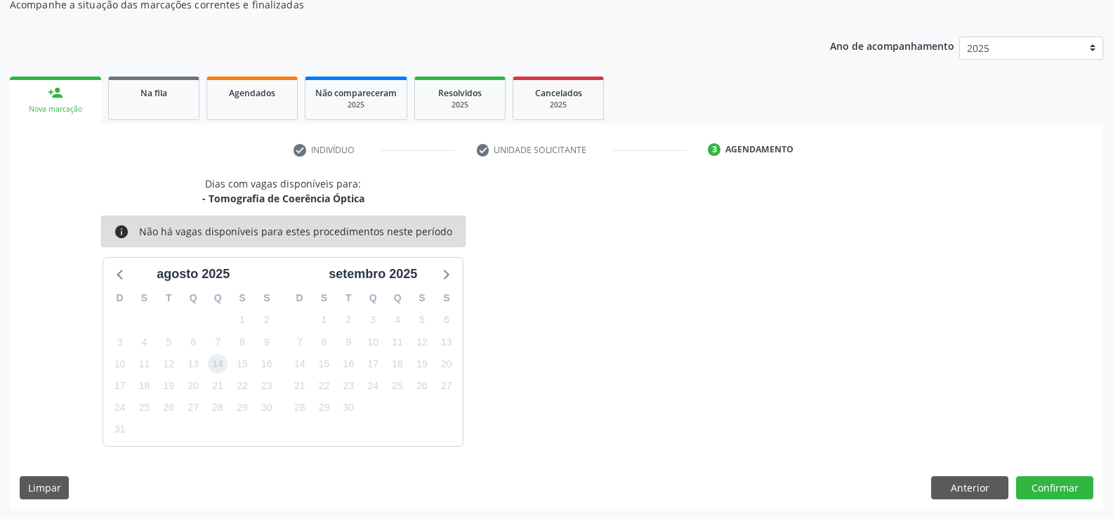
click at [222, 369] on span "14" at bounding box center [218, 364] width 20 height 20
click at [1059, 483] on button "Confirmar" at bounding box center [1054, 488] width 77 height 24
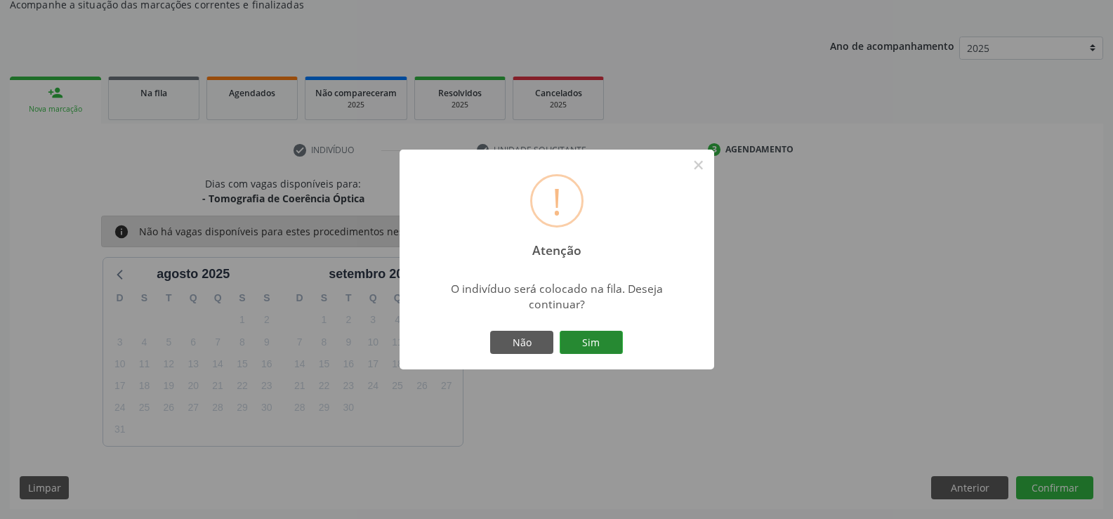
click at [597, 347] on button "Sim" at bounding box center [590, 343] width 63 height 24
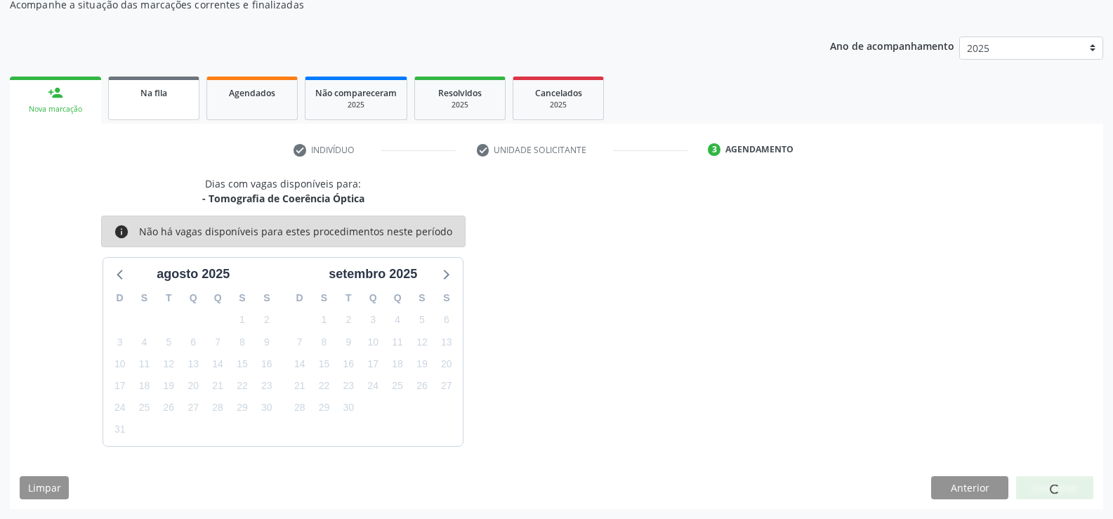
click at [154, 107] on link "Na fila" at bounding box center [153, 99] width 91 height 44
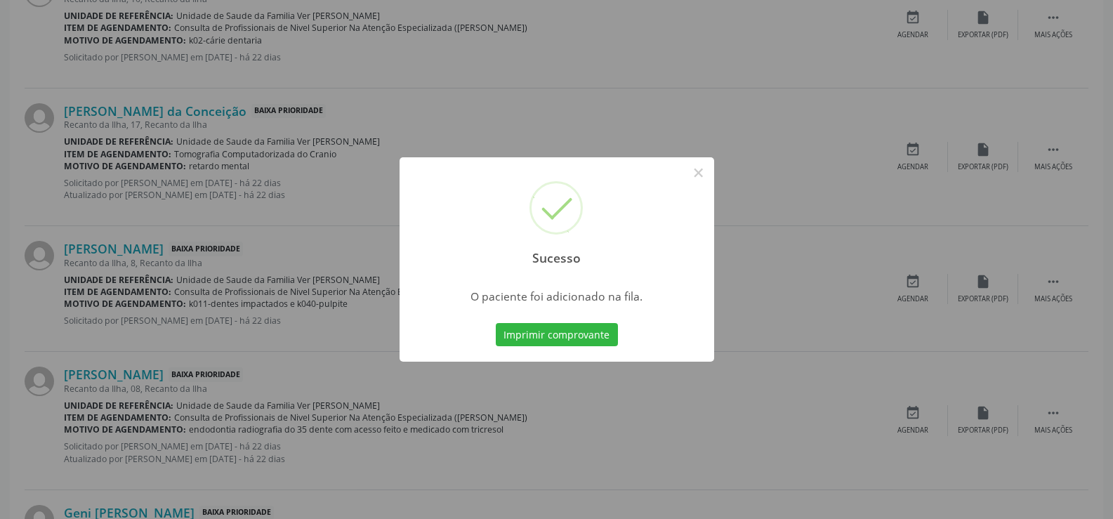
scroll to position [1110, 0]
click at [698, 166] on button "×" at bounding box center [698, 173] width 24 height 24
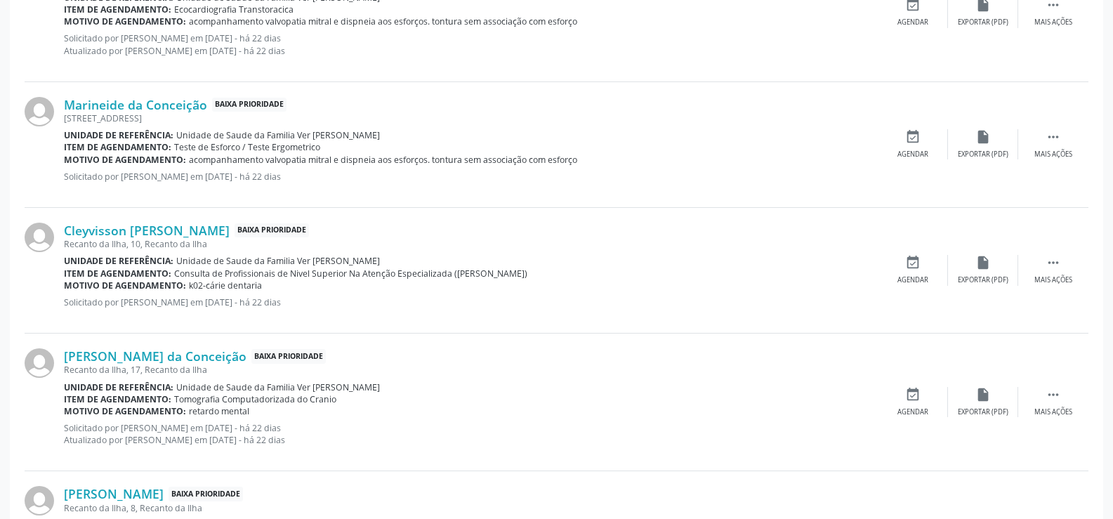
scroll to position [708, 0]
